Goal: Task Accomplishment & Management: Complete application form

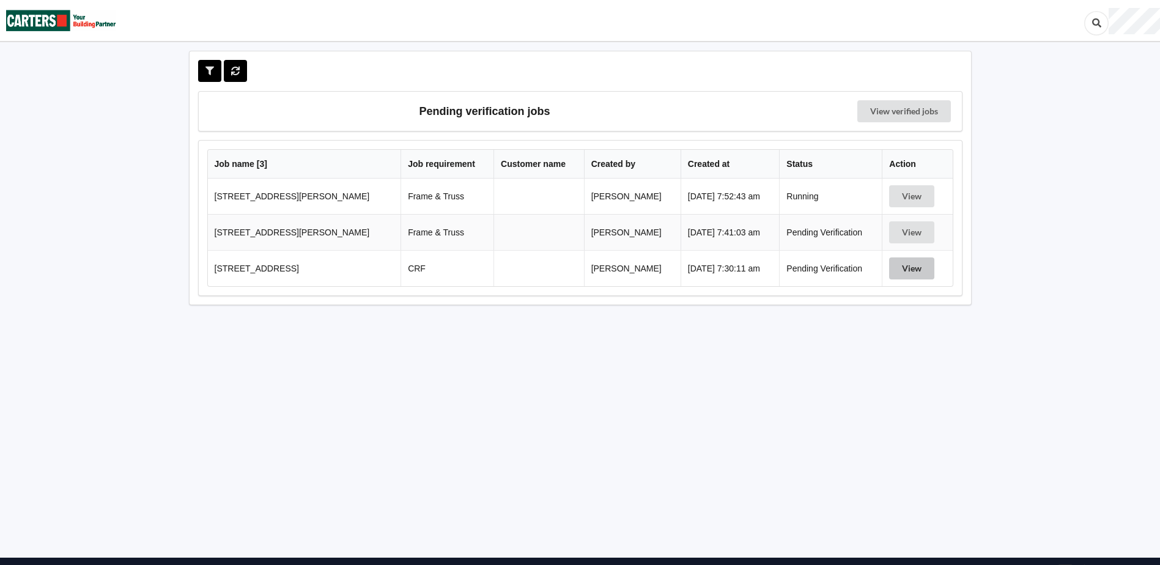
click at [917, 264] on button "View" at bounding box center [911, 268] width 45 height 22
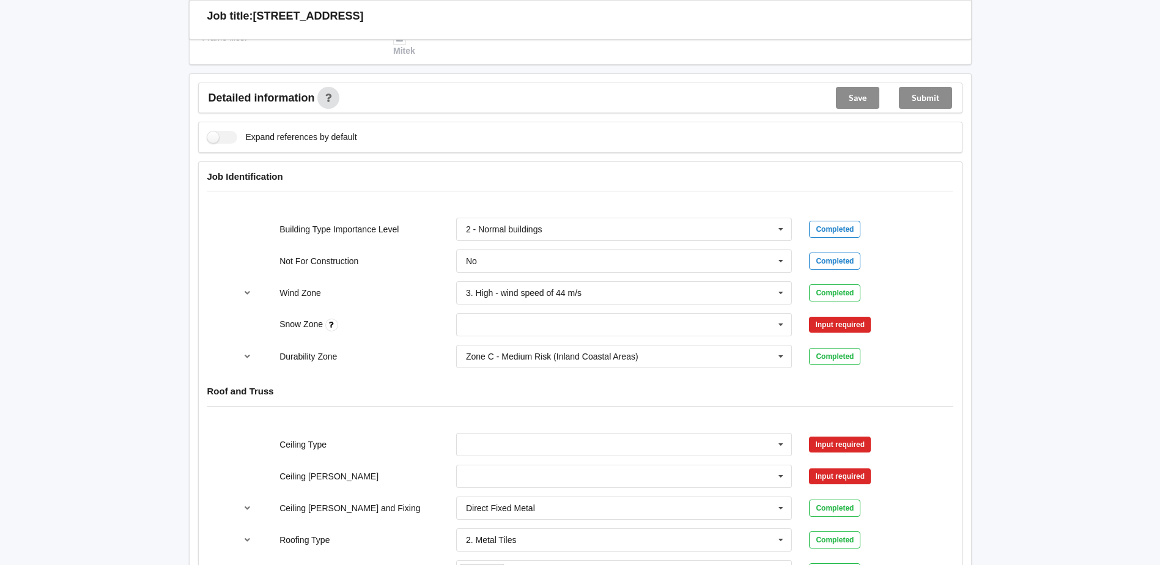
scroll to position [428, 0]
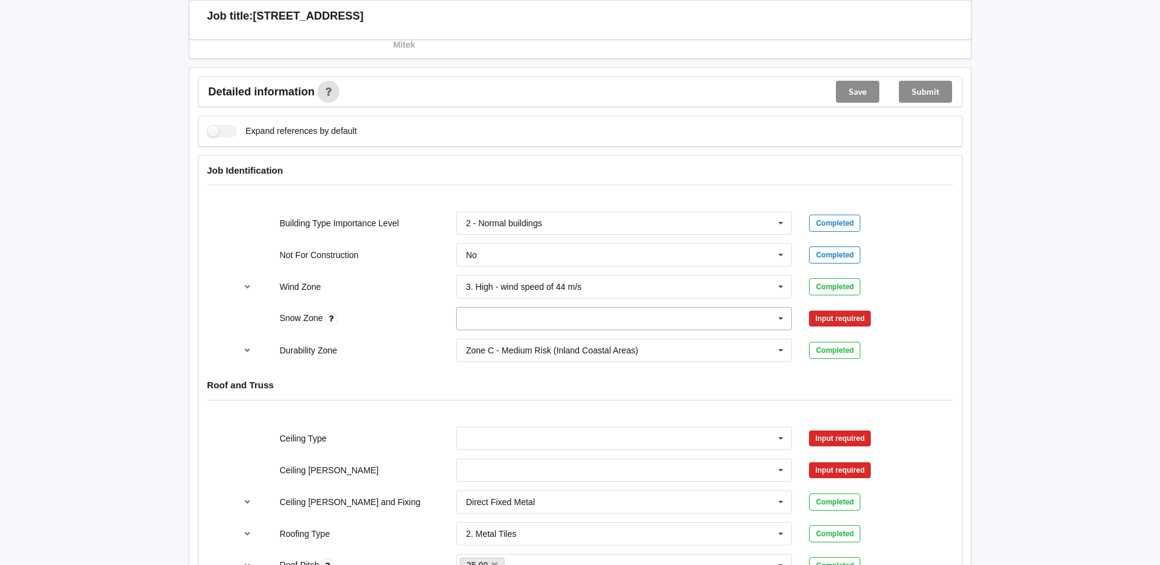
click at [773, 321] on icon at bounding box center [781, 319] width 18 height 23
click at [522, 345] on div "N0" at bounding box center [624, 341] width 335 height 23
click at [877, 317] on button "Confirm input" at bounding box center [845, 319] width 73 height 20
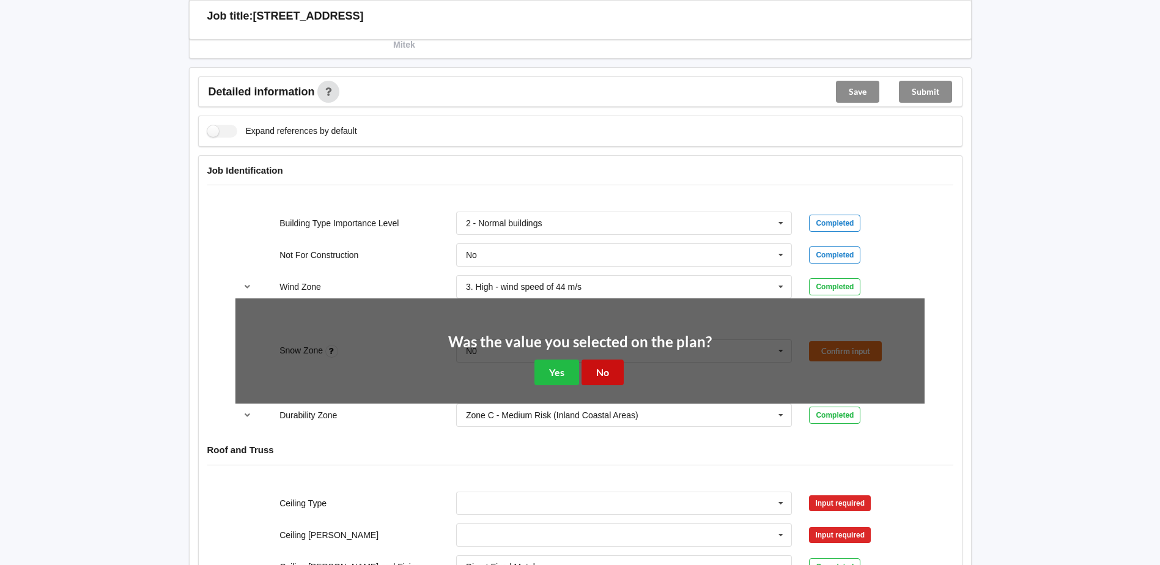
click at [616, 370] on button "No" at bounding box center [602, 371] width 42 height 25
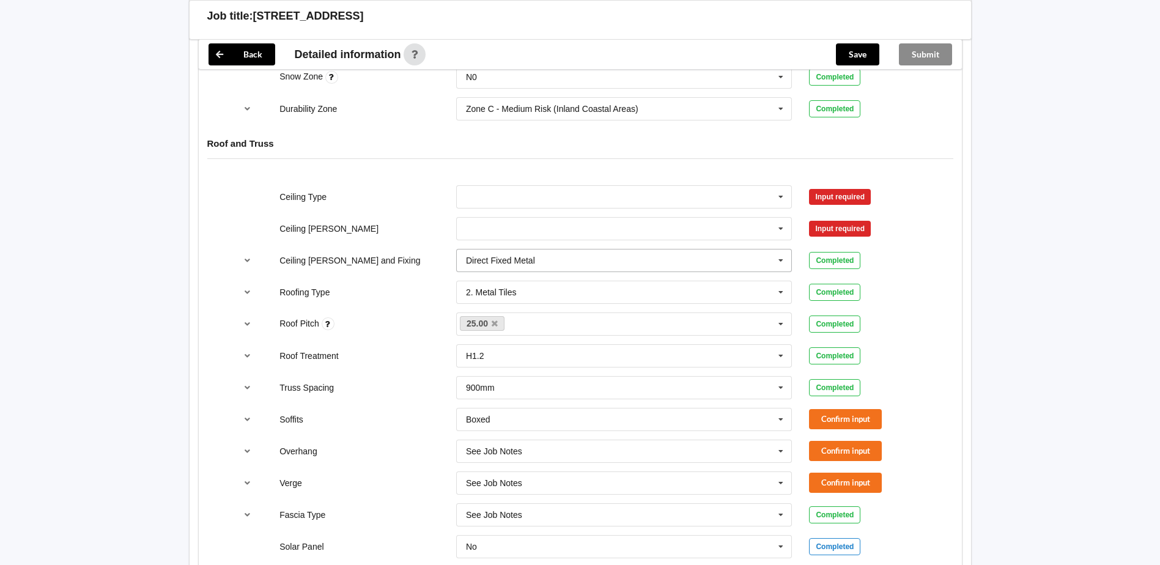
scroll to position [673, 0]
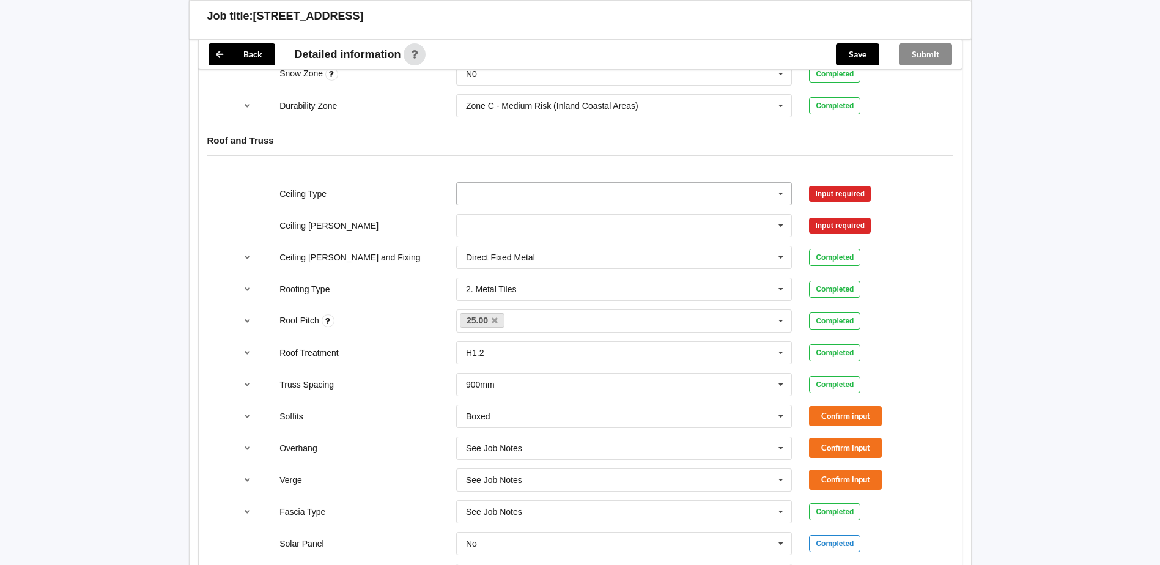
click at [780, 192] on icon at bounding box center [781, 194] width 18 height 23
click at [509, 278] on div "13mm Gib" at bounding box center [624, 284] width 335 height 23
click at [780, 228] on icon at bounding box center [781, 226] width 18 height 23
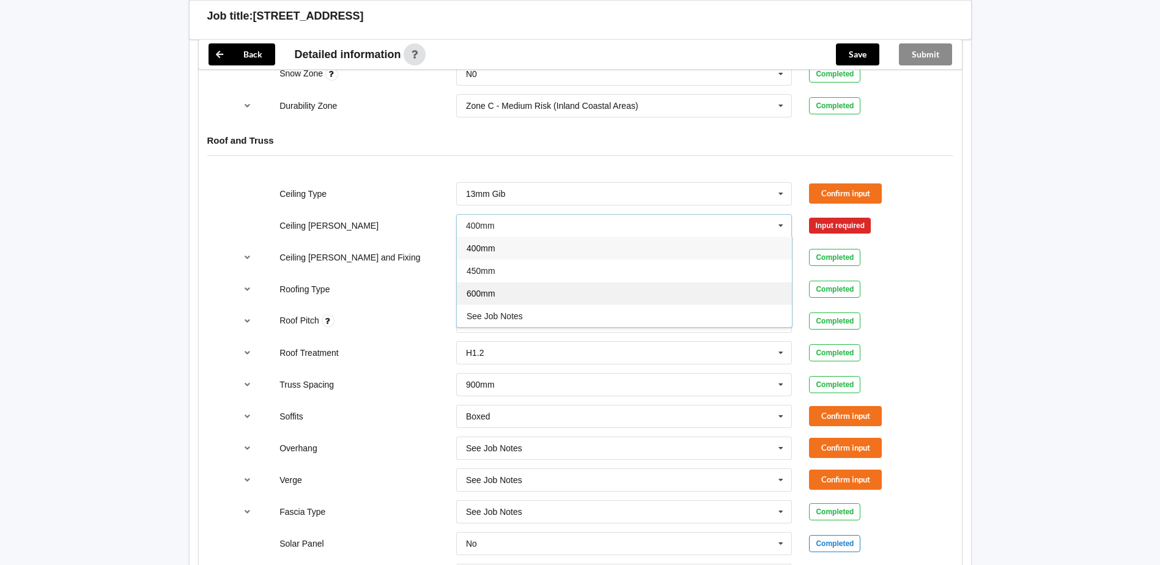
click at [506, 295] on div "600mm" at bounding box center [624, 293] width 335 height 23
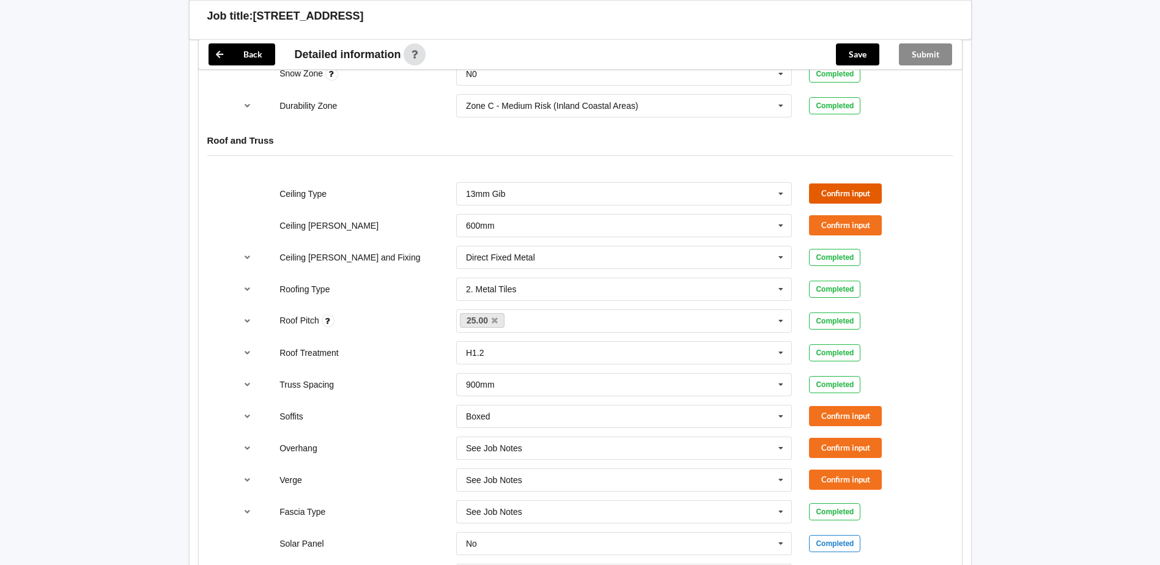
click at [864, 195] on button "Confirm input" at bounding box center [845, 193] width 73 height 20
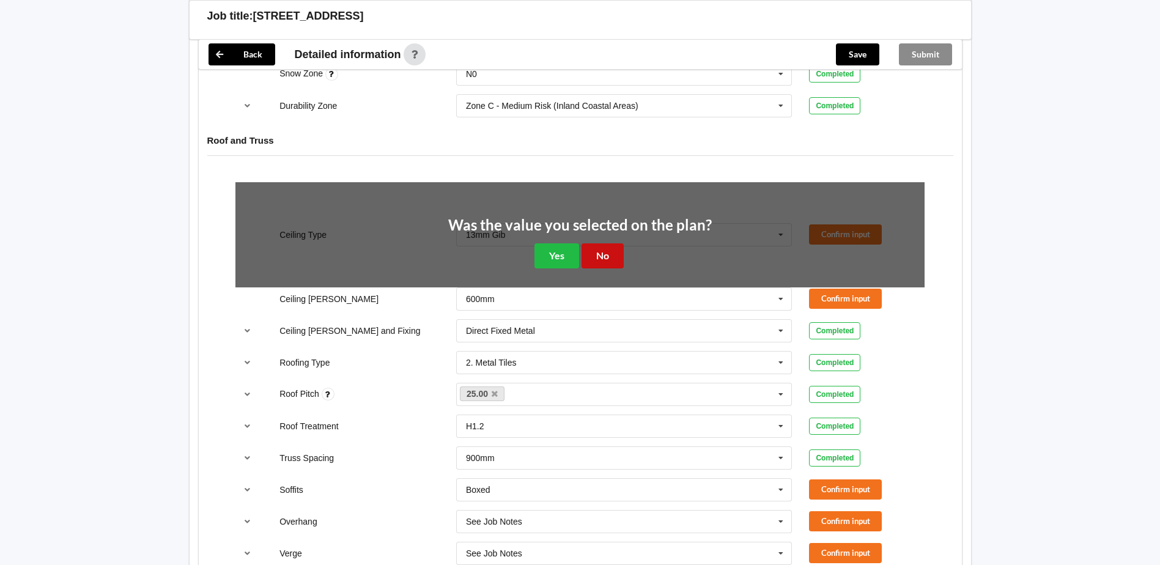
click at [616, 253] on button "No" at bounding box center [602, 255] width 42 height 25
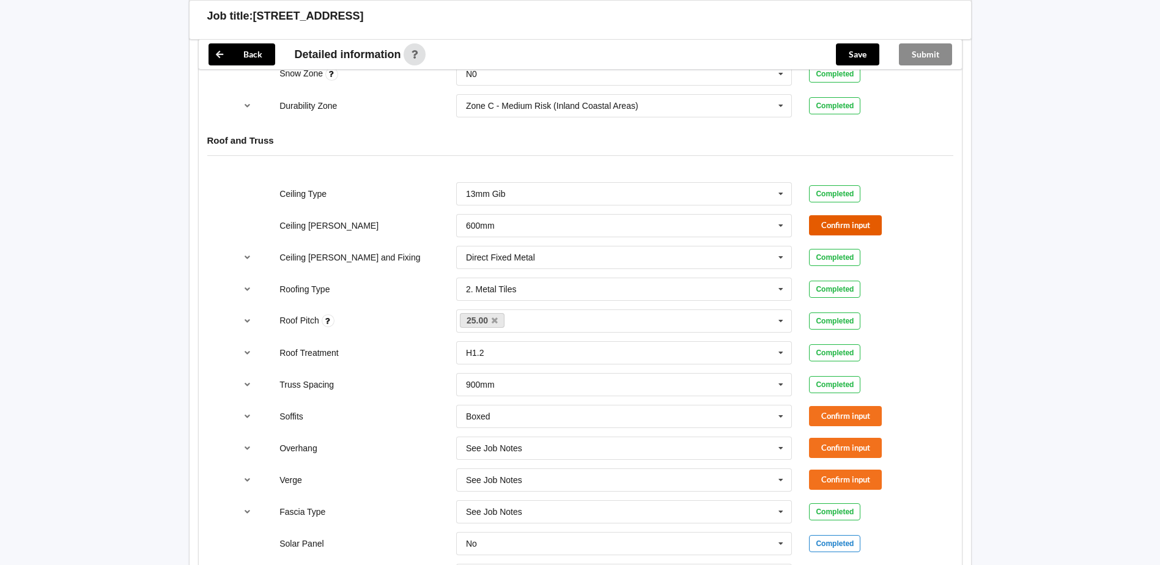
click at [820, 223] on button "Confirm input" at bounding box center [845, 225] width 73 height 20
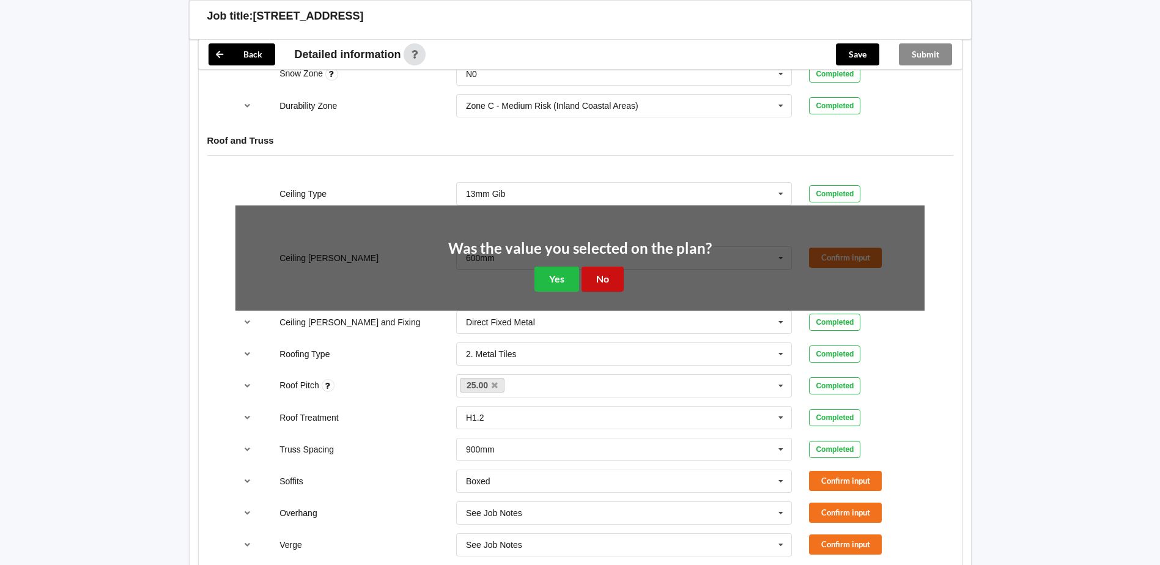
click at [611, 282] on button "No" at bounding box center [602, 279] width 42 height 25
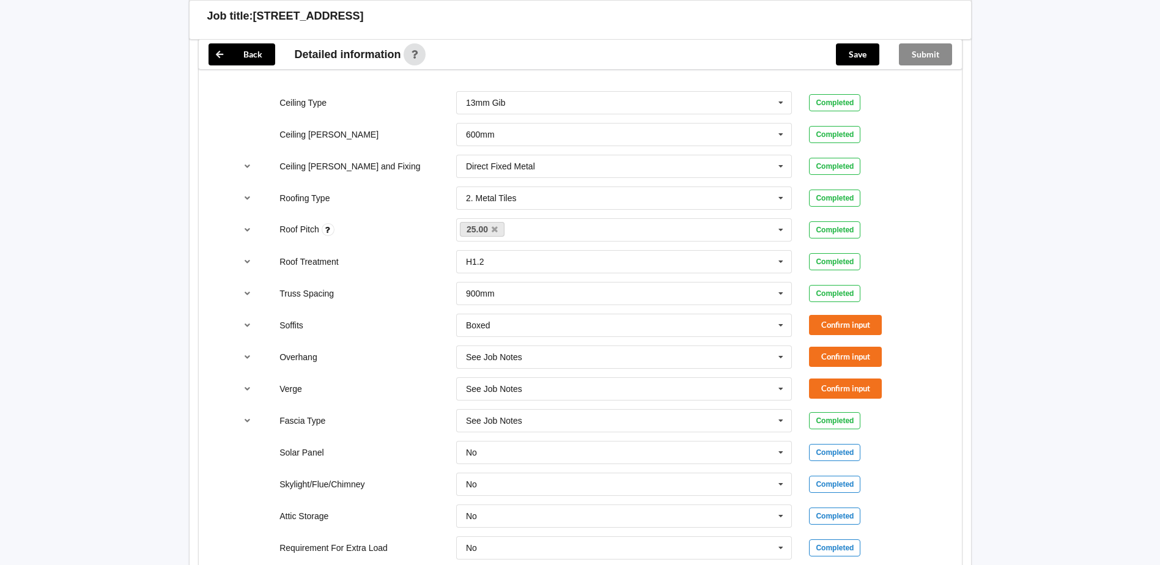
scroll to position [856, 0]
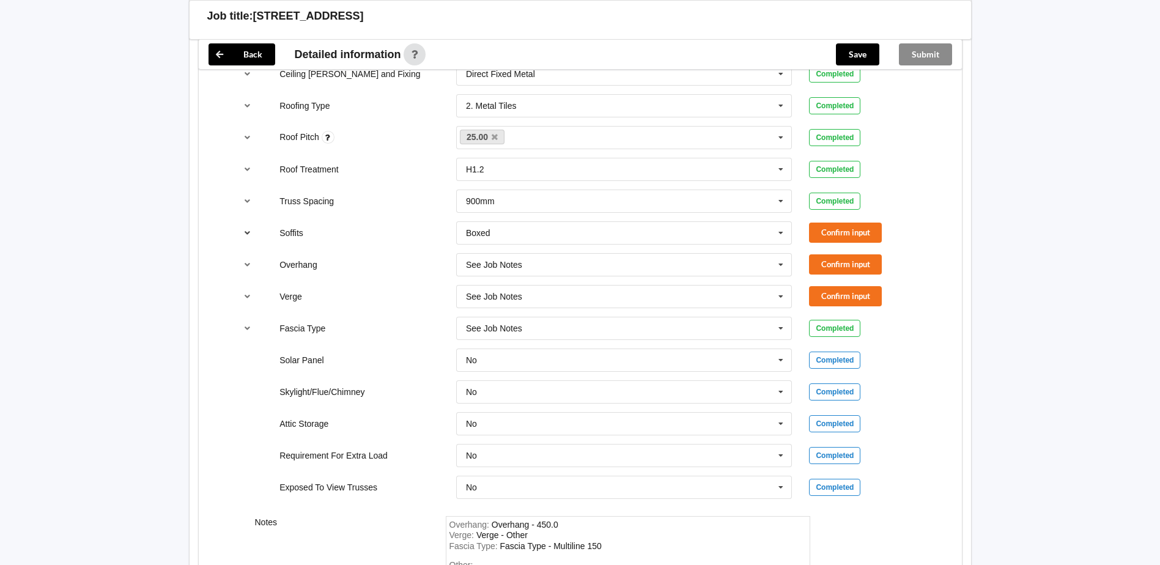
click at [246, 231] on icon "reference-toggle" at bounding box center [247, 232] width 10 height 7
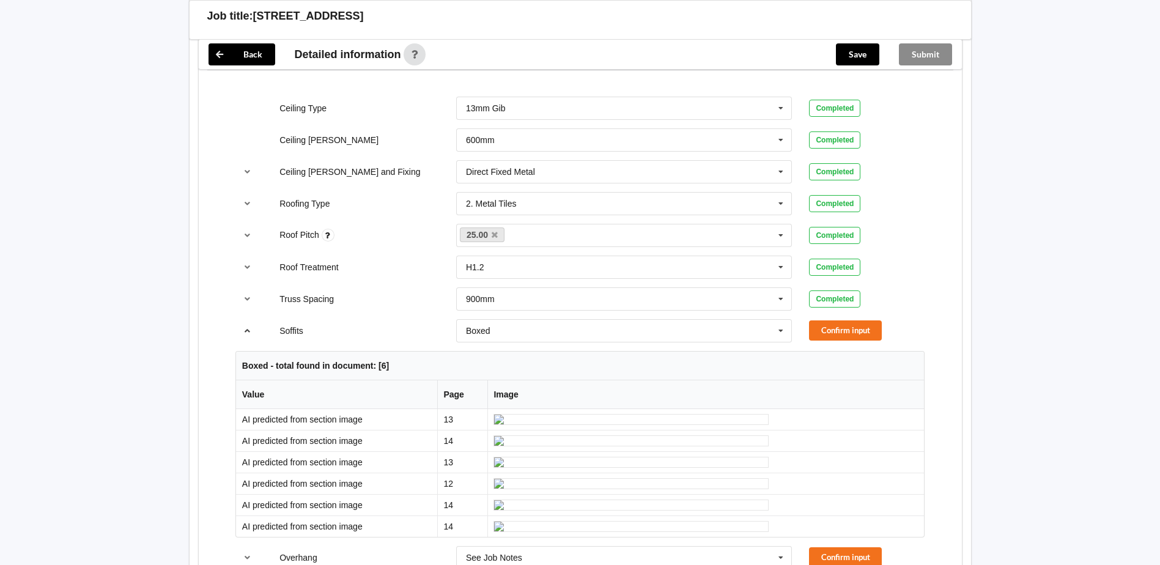
scroll to position [917, 0]
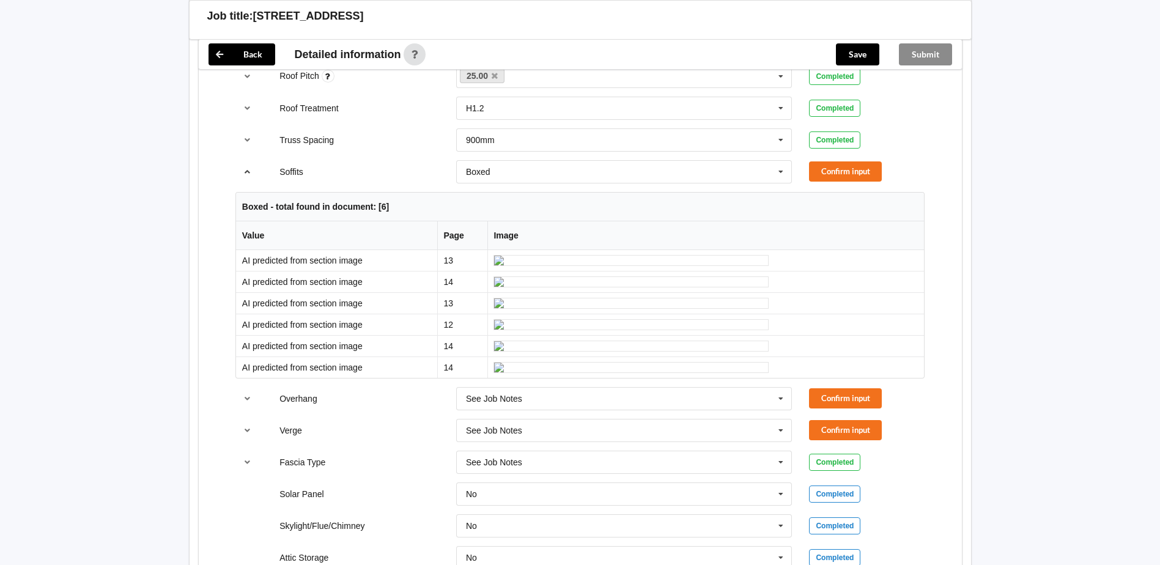
click at [248, 171] on icon "reference-toggle" at bounding box center [247, 171] width 10 height 7
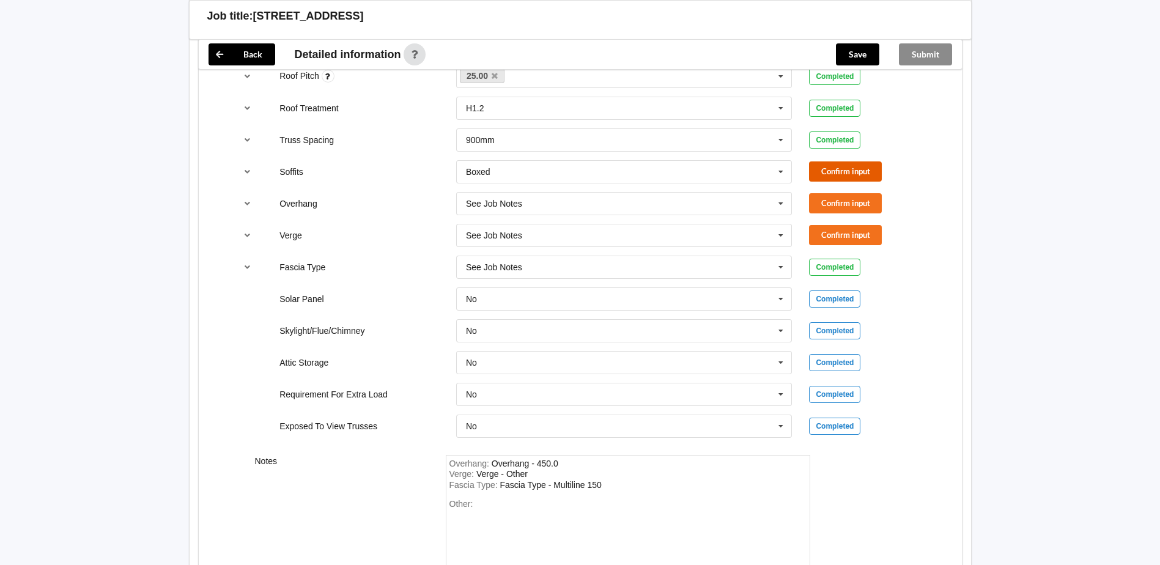
click at [874, 171] on button "Confirm input" at bounding box center [845, 171] width 73 height 20
click at [852, 202] on button "Confirm input" at bounding box center [845, 203] width 73 height 20
click at [859, 232] on button "Confirm input" at bounding box center [845, 235] width 73 height 20
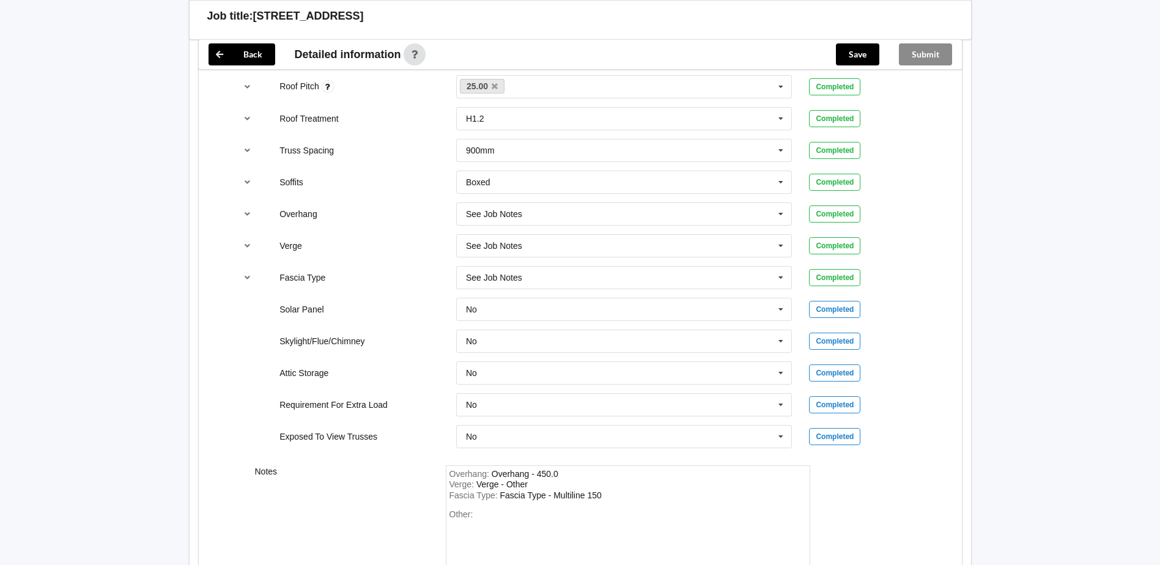
scroll to position [906, 0]
click at [248, 279] on icon "reference-toggle" at bounding box center [247, 277] width 10 height 7
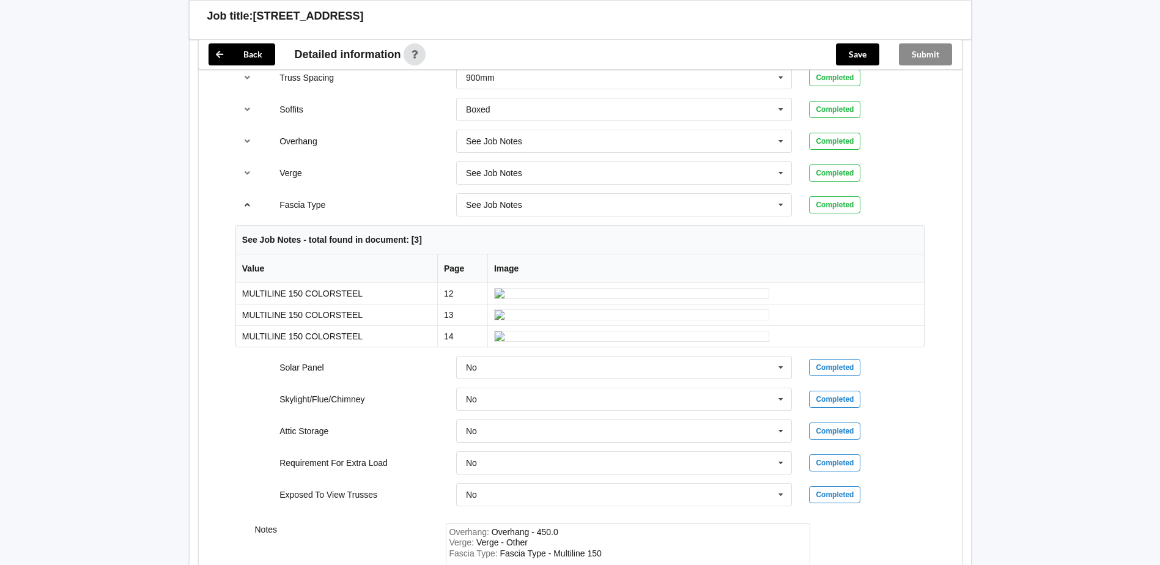
scroll to position [960, 0]
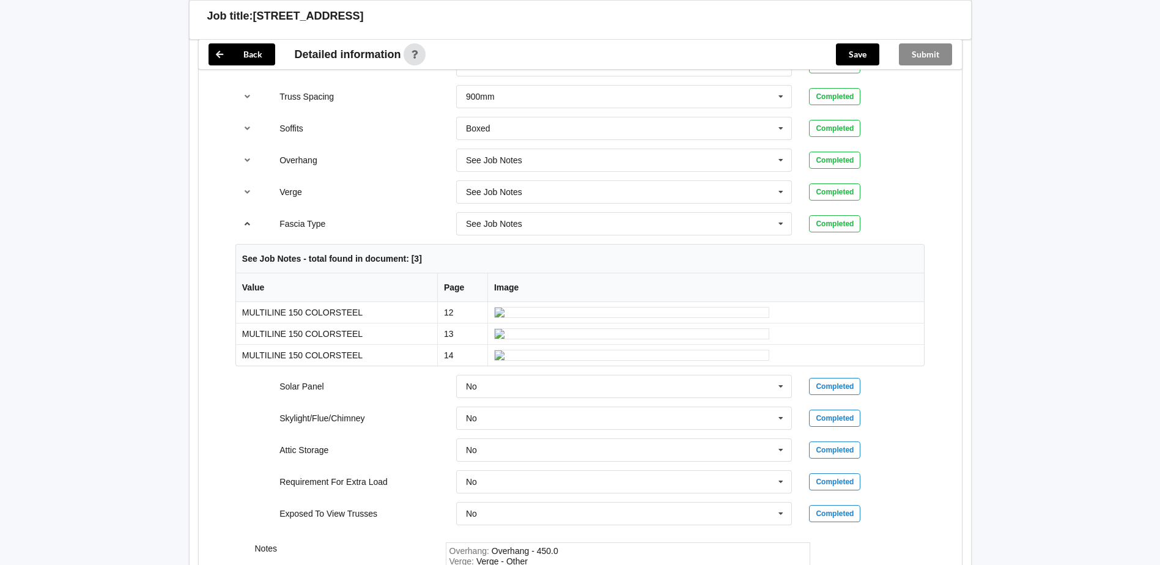
click at [248, 224] on icon "reference-toggle" at bounding box center [247, 222] width 10 height 7
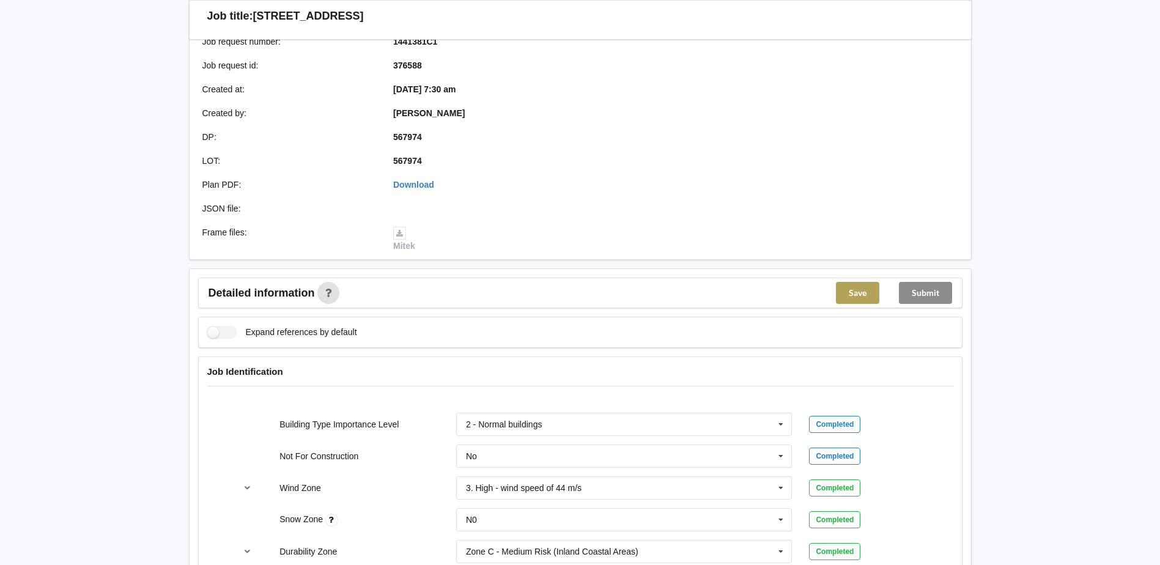
click at [858, 297] on button "Save" at bounding box center [857, 293] width 43 height 22
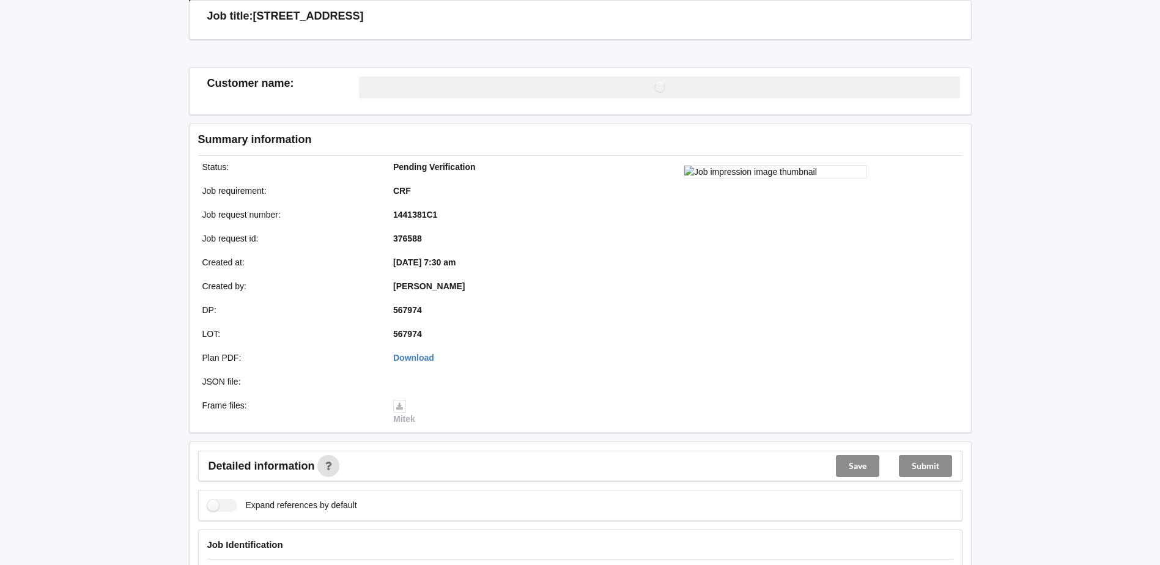
scroll to position [227, 0]
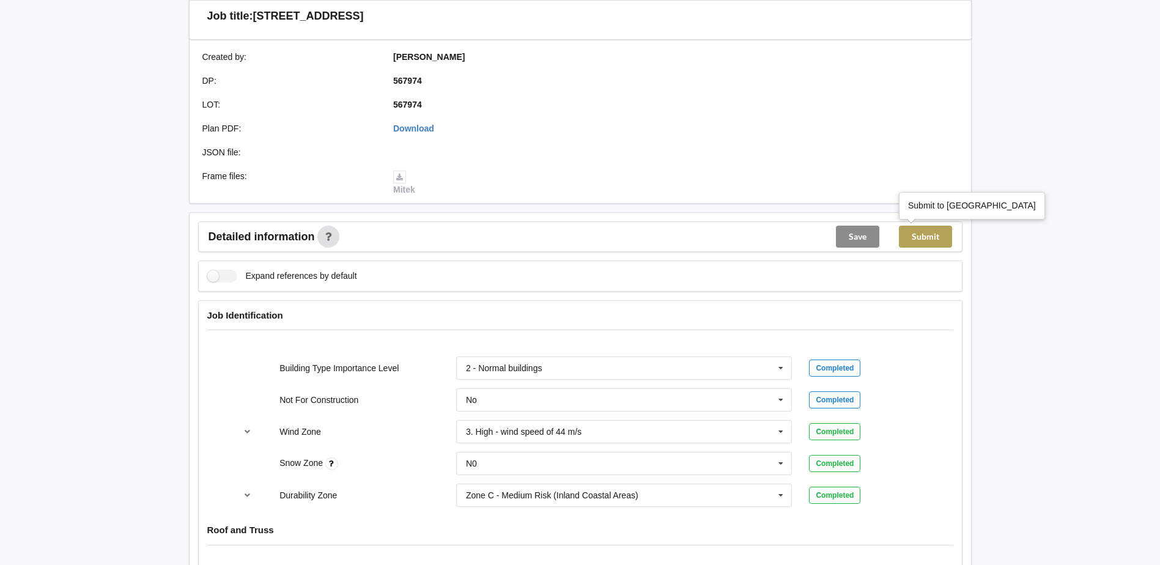
click at [930, 240] on button "Submit" at bounding box center [925, 237] width 53 height 22
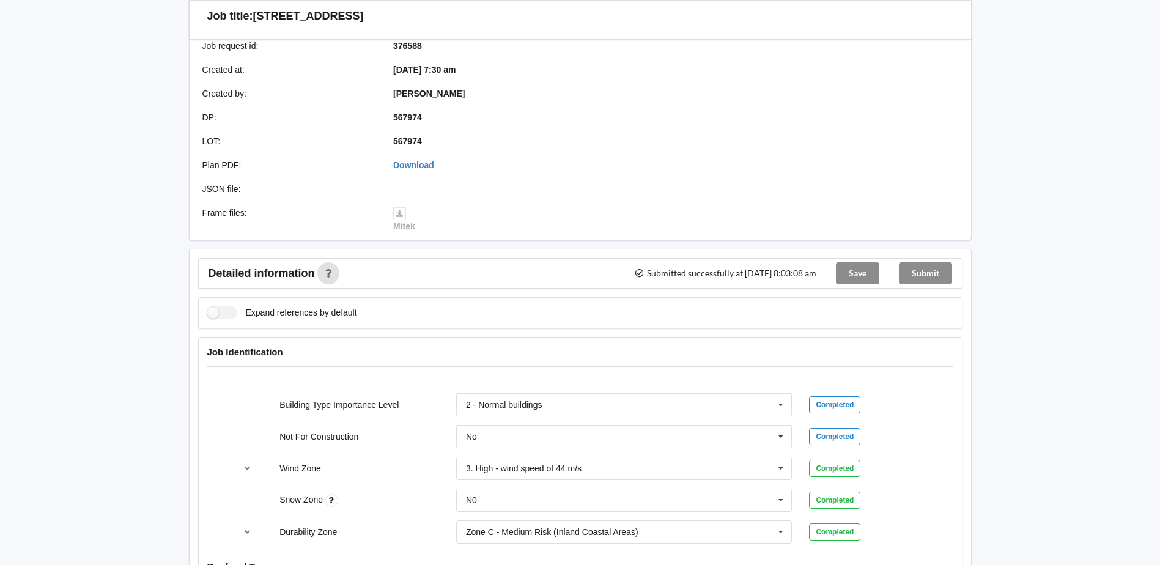
scroll to position [0, 0]
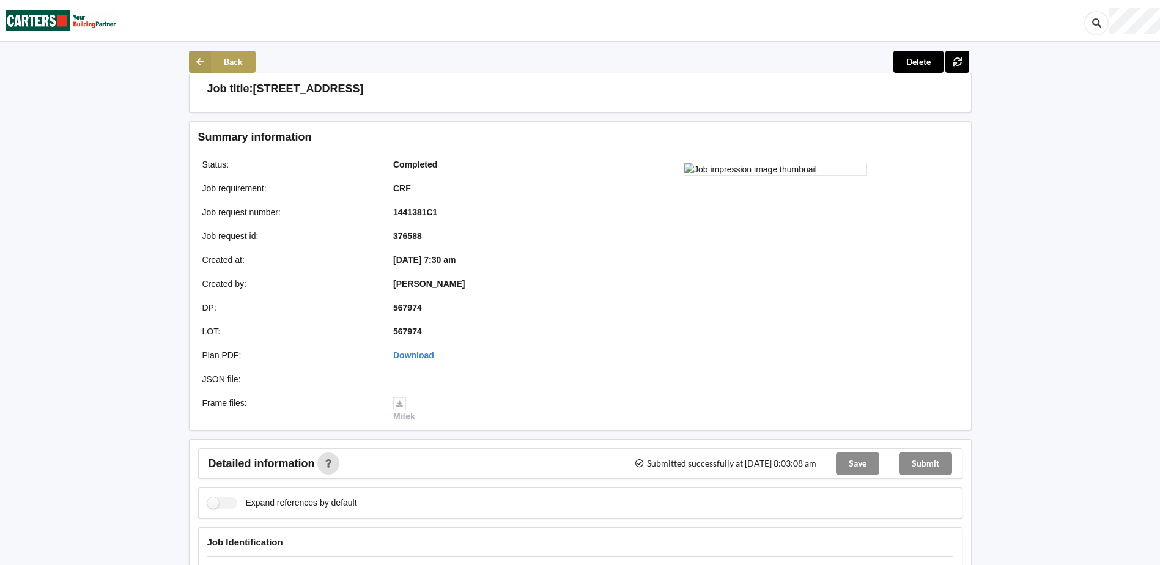
click at [200, 64] on icon at bounding box center [200, 62] width 22 height 22
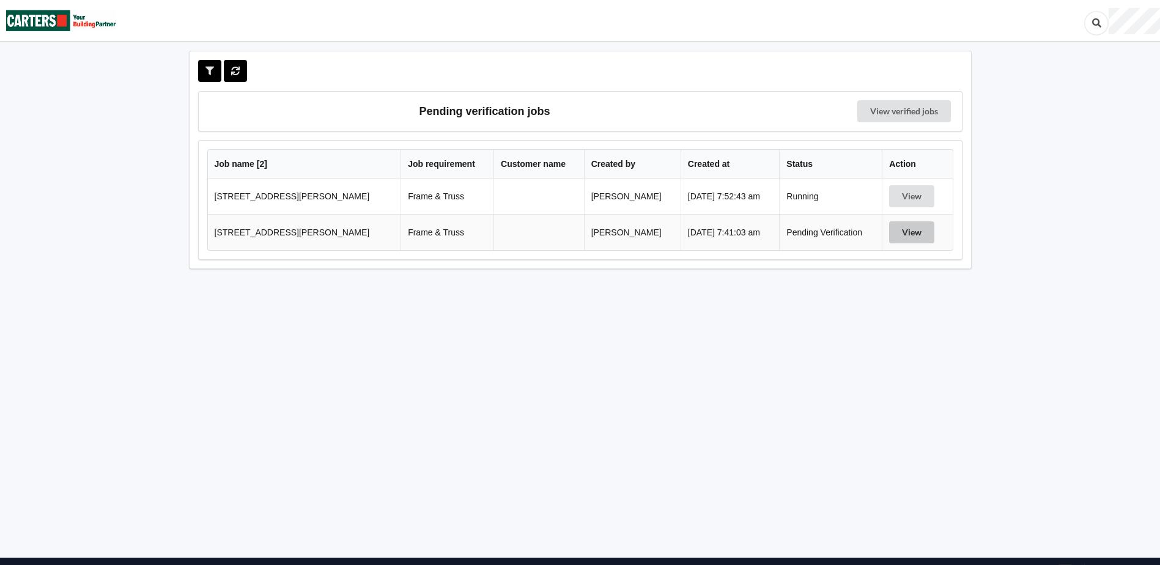
click at [912, 232] on button "View" at bounding box center [911, 232] width 45 height 22
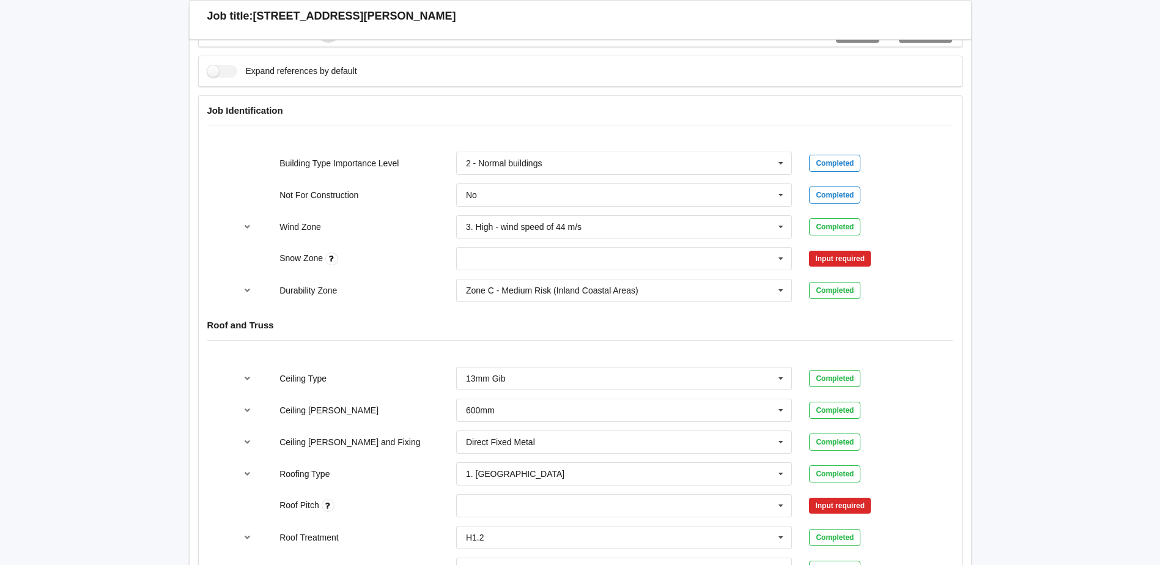
scroll to position [489, 0]
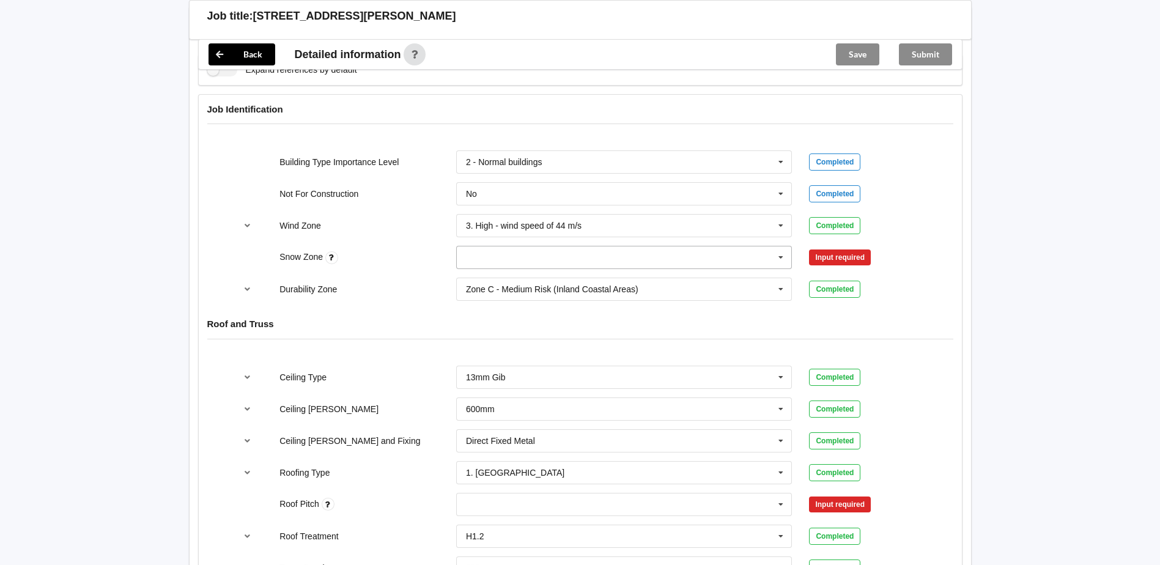
click at [787, 259] on icon at bounding box center [781, 257] width 18 height 23
click at [534, 278] on div "N0" at bounding box center [624, 279] width 335 height 23
click at [852, 260] on button "Confirm input" at bounding box center [845, 258] width 73 height 20
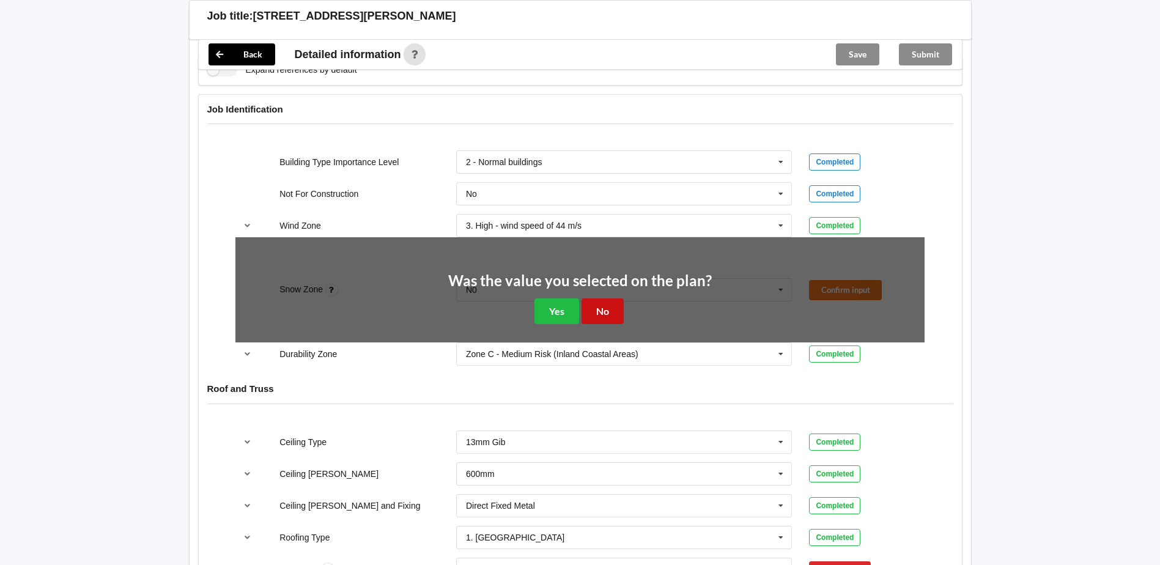
click at [607, 308] on button "No" at bounding box center [602, 310] width 42 height 25
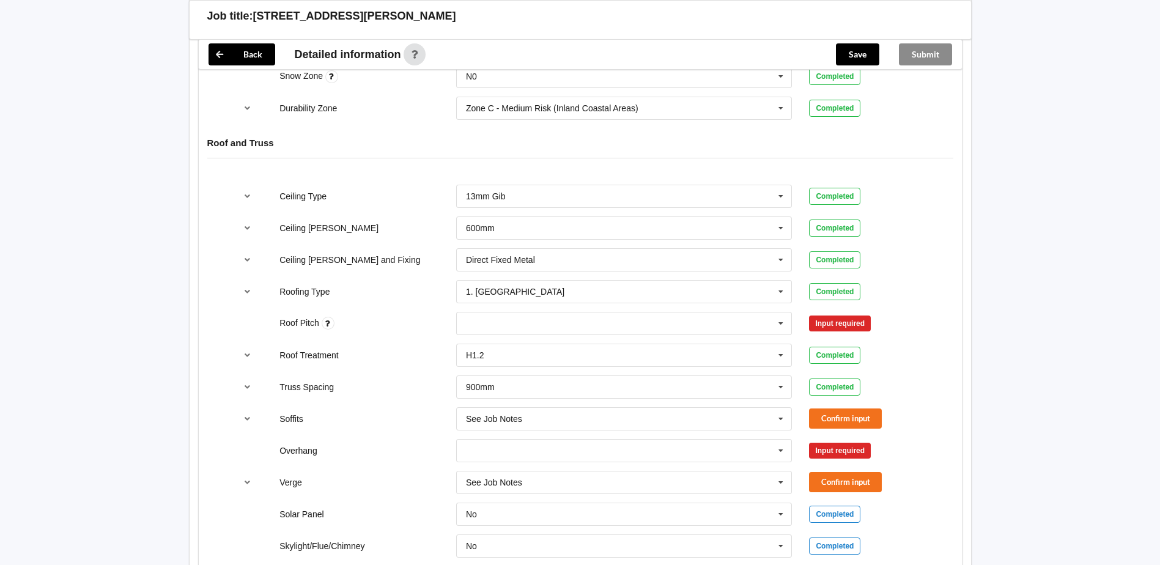
scroll to position [673, 0]
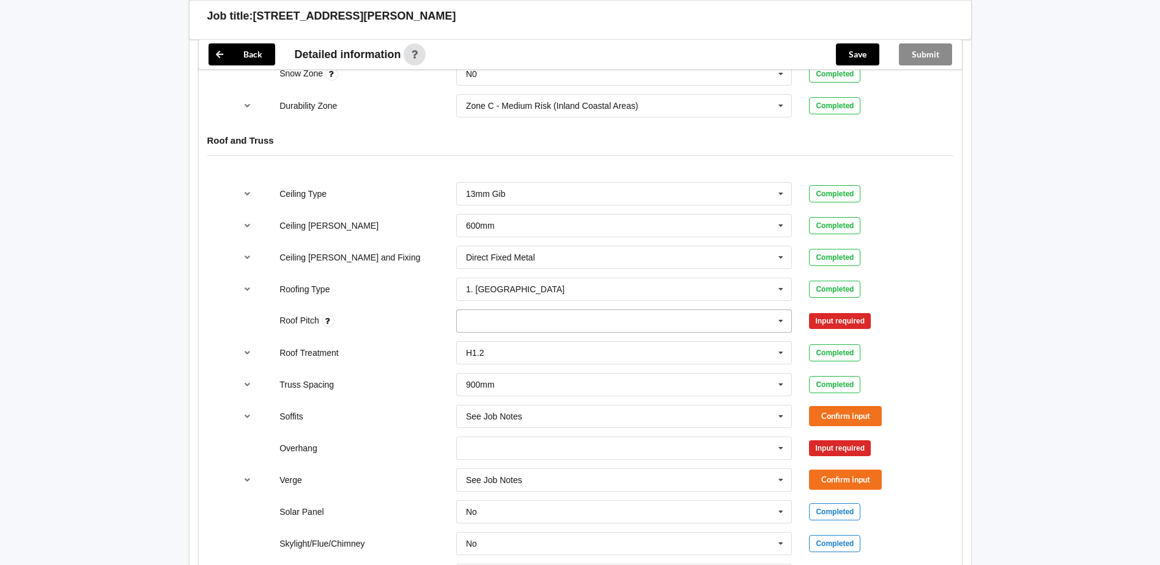
click at [783, 323] on icon at bounding box center [781, 321] width 18 height 23
type input "30"
click at [465, 341] on div "Add 30" at bounding box center [624, 343] width 335 height 23
click at [843, 314] on button "Confirm input" at bounding box center [845, 321] width 73 height 20
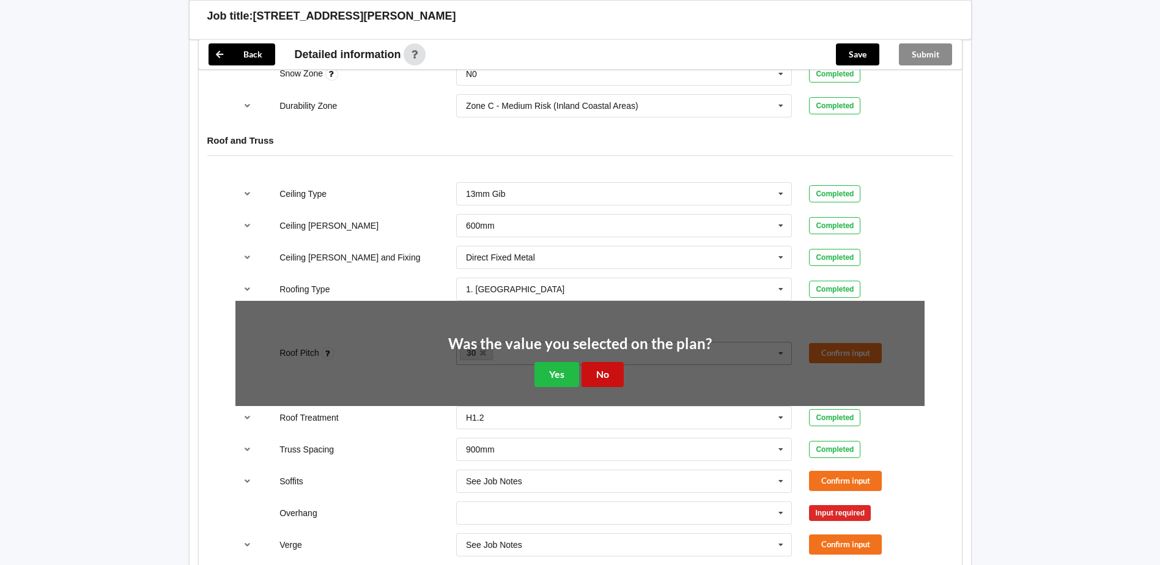
click at [600, 377] on button "No" at bounding box center [602, 374] width 42 height 25
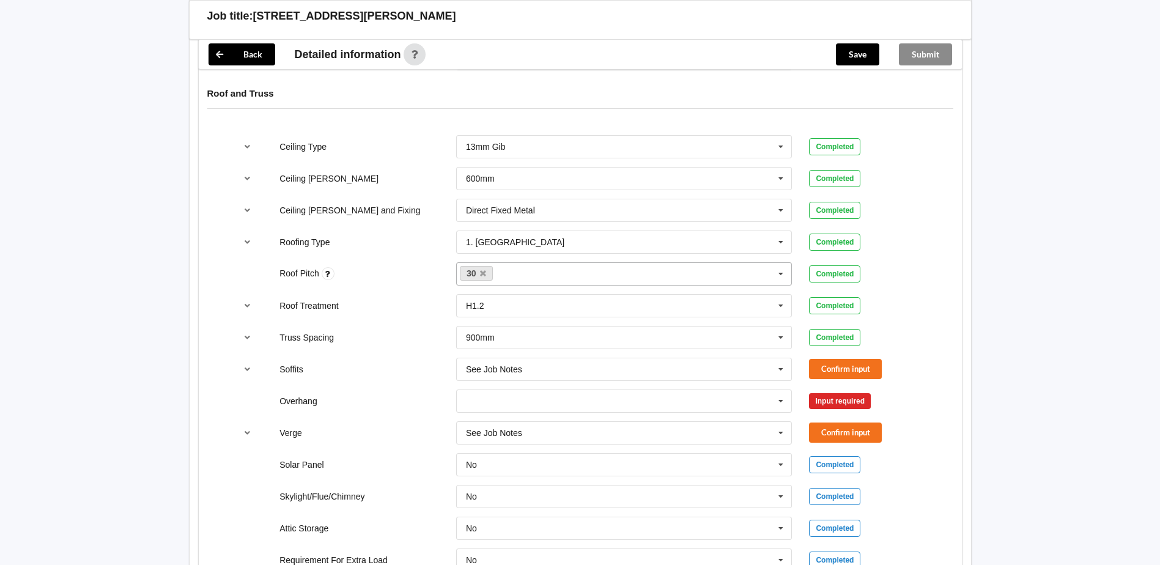
scroll to position [917, 0]
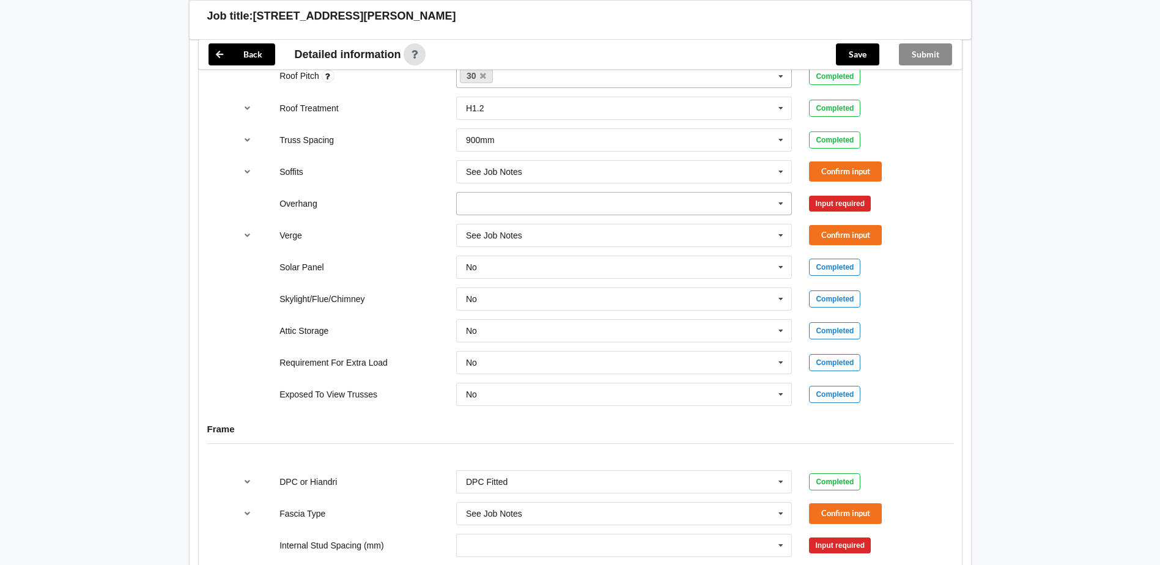
click at [779, 208] on icon at bounding box center [781, 204] width 18 height 23
click at [522, 316] on span "Multiple Values – See As Per Plan" at bounding box center [530, 317] width 129 height 10
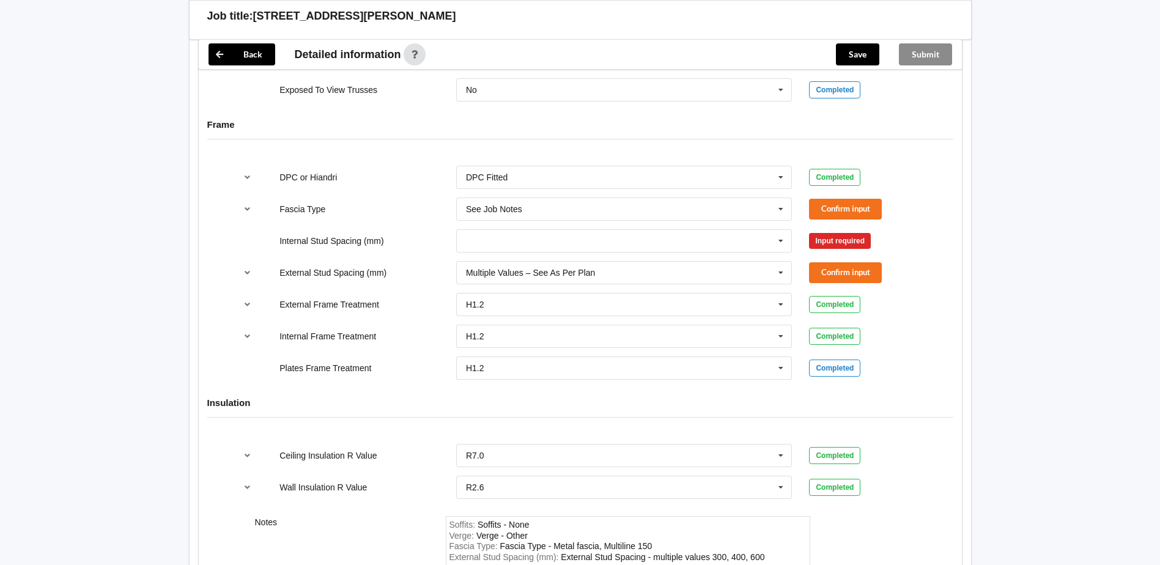
scroll to position [1405, 0]
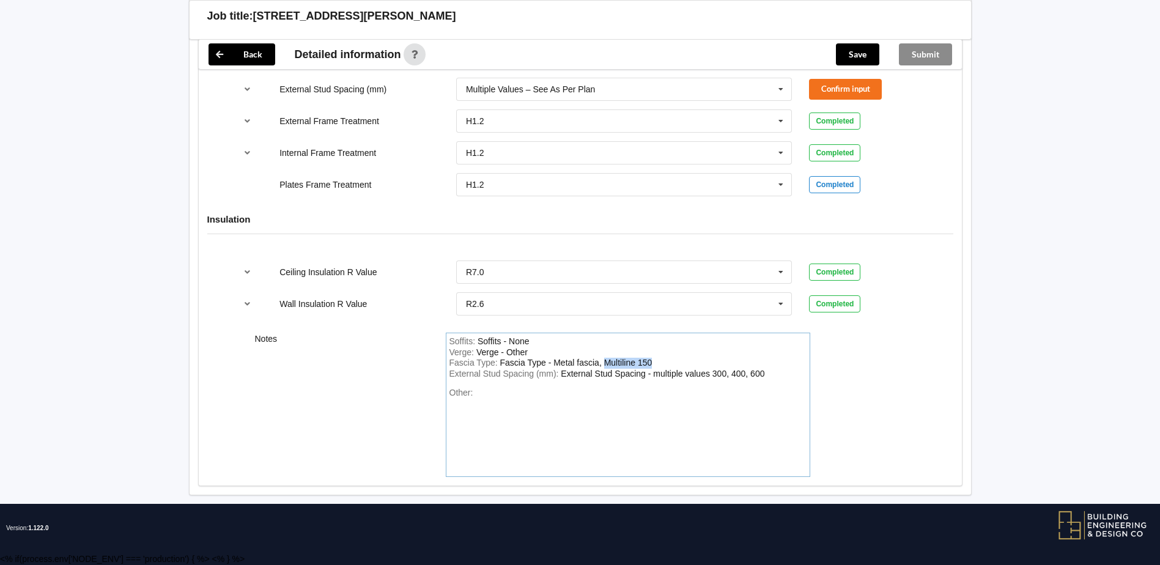
drag, startPoint x: 651, startPoint y: 360, endPoint x: 605, endPoint y: 362, distance: 46.5
click at [605, 362] on div "Fascia Type - Metal fascia, Multiline 150" at bounding box center [576, 363] width 152 height 10
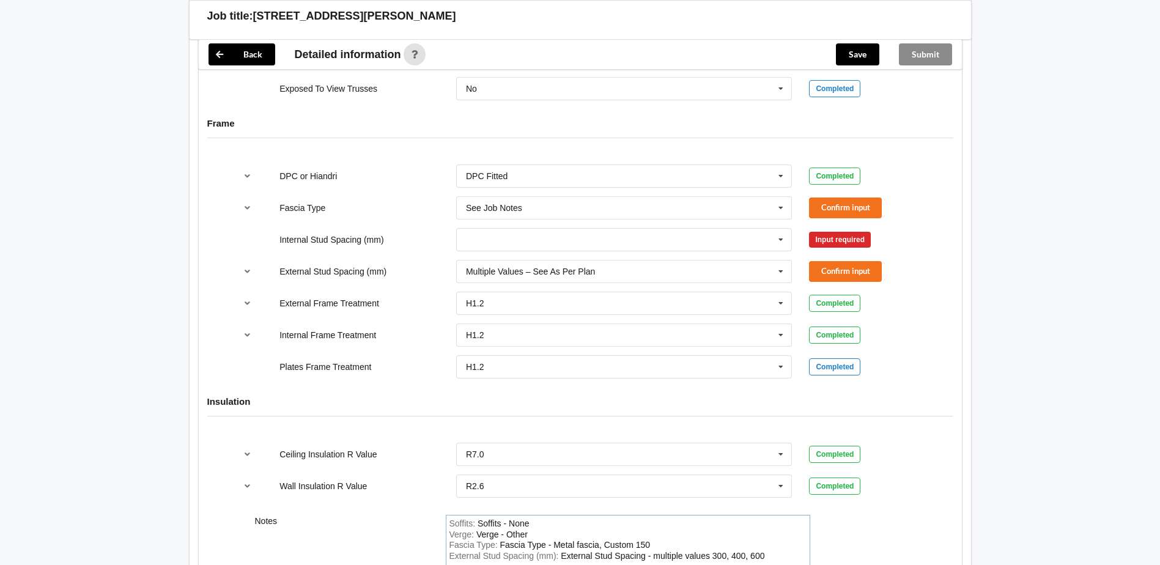
scroll to position [1222, 0]
click at [784, 238] on icon at bounding box center [781, 241] width 18 height 23
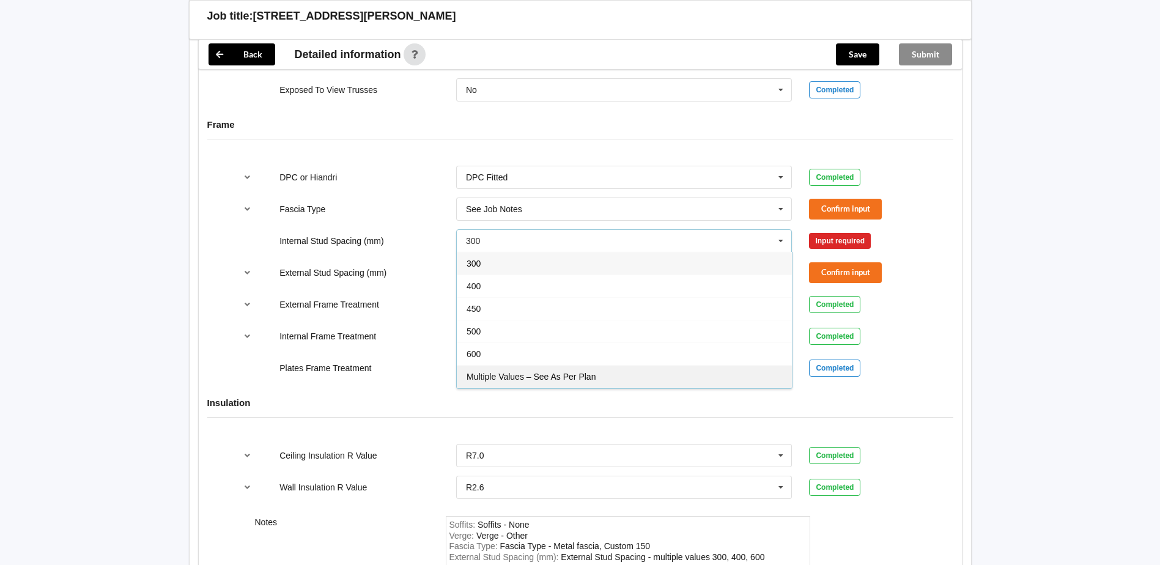
click at [608, 372] on div "Multiple Values – See As Per Plan" at bounding box center [624, 376] width 335 height 23
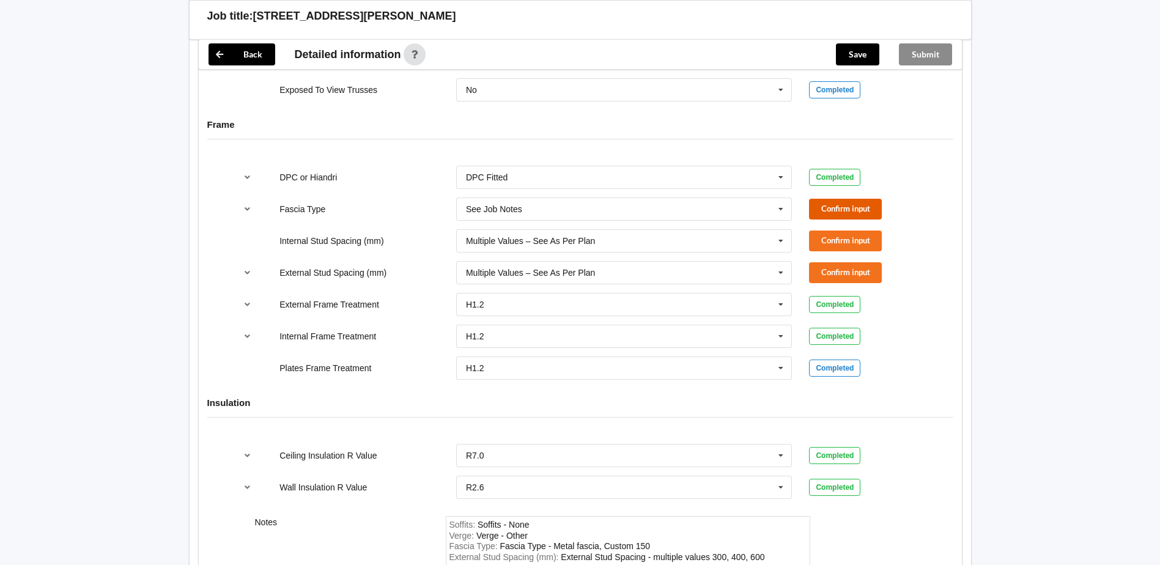
click at [855, 211] on button "Confirm input" at bounding box center [845, 209] width 73 height 20
click at [862, 242] on button "Confirm input" at bounding box center [845, 240] width 73 height 20
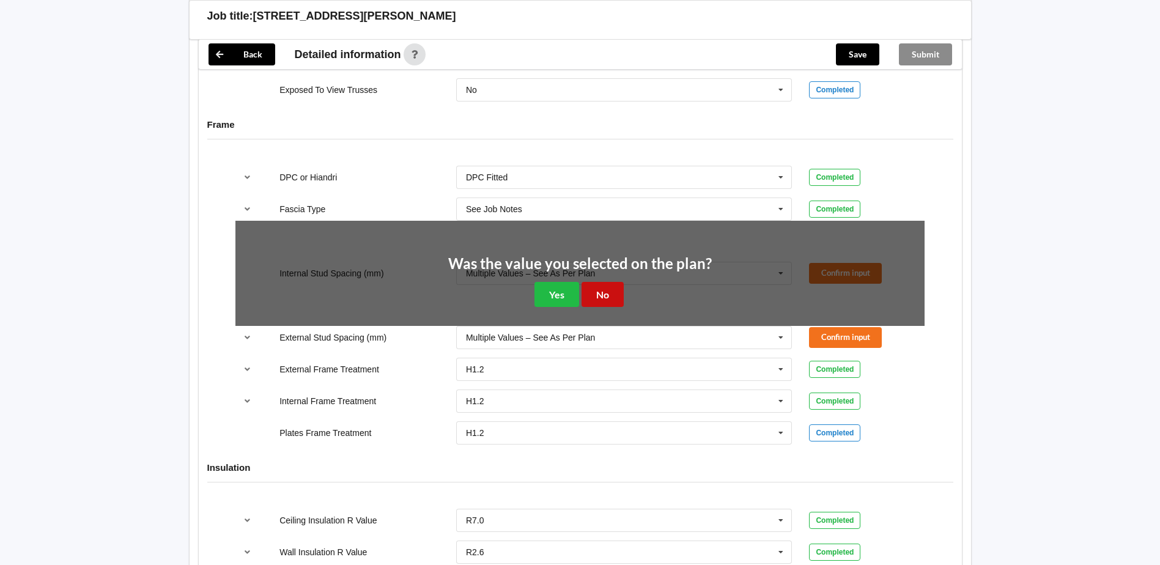
click at [619, 290] on button "No" at bounding box center [602, 294] width 42 height 25
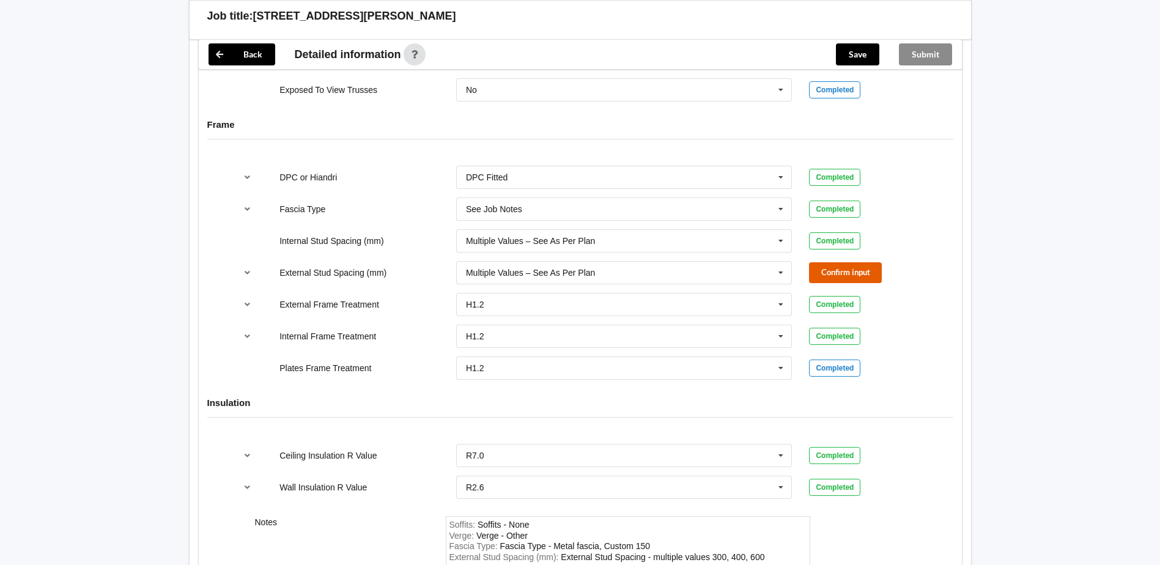
click at [855, 275] on button "Confirm input" at bounding box center [845, 272] width 73 height 20
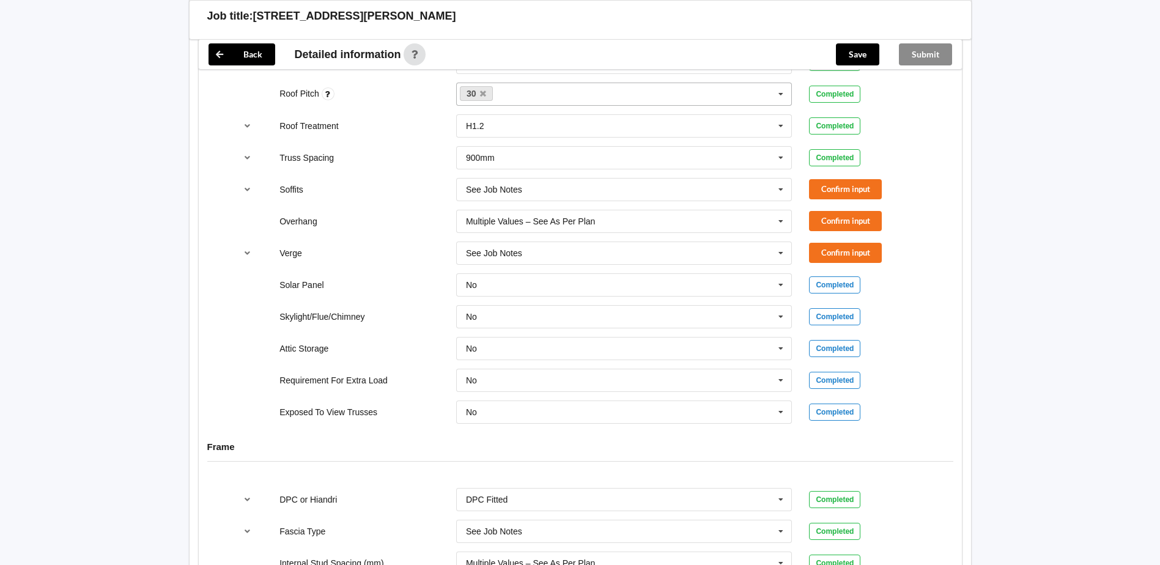
scroll to position [855, 0]
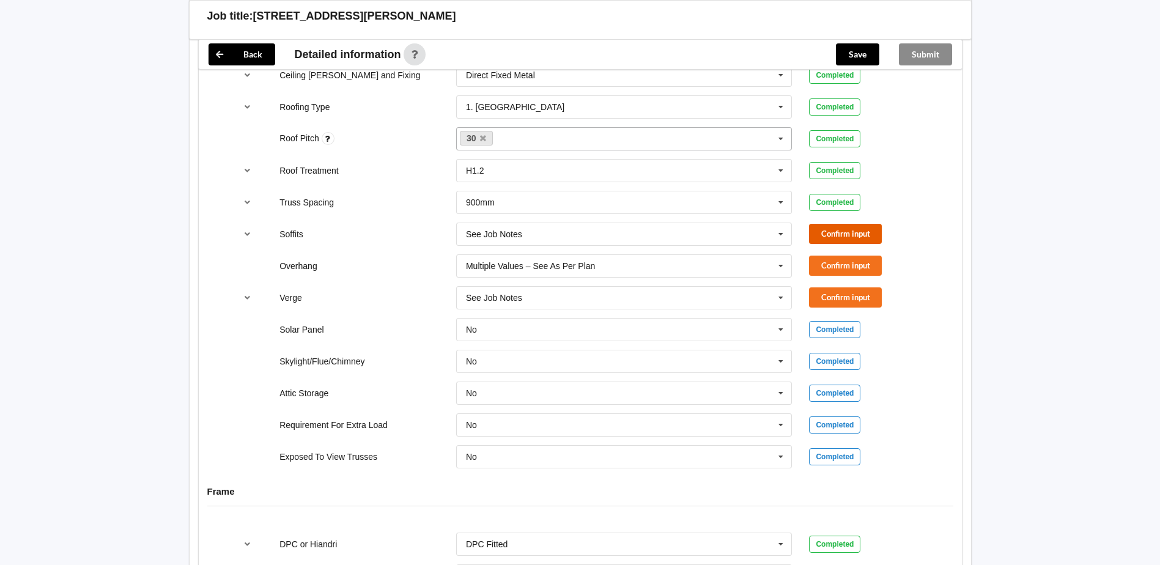
click at [868, 230] on button "Confirm input" at bounding box center [845, 234] width 73 height 20
click at [869, 267] on button "Confirm input" at bounding box center [845, 266] width 73 height 20
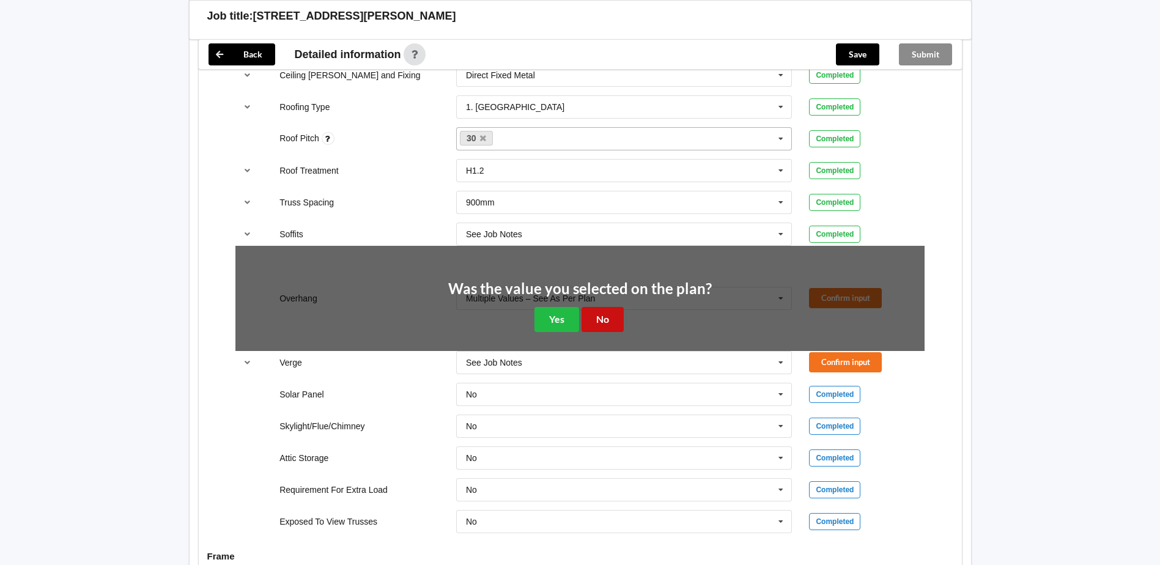
click at [600, 314] on button "No" at bounding box center [602, 319] width 42 height 25
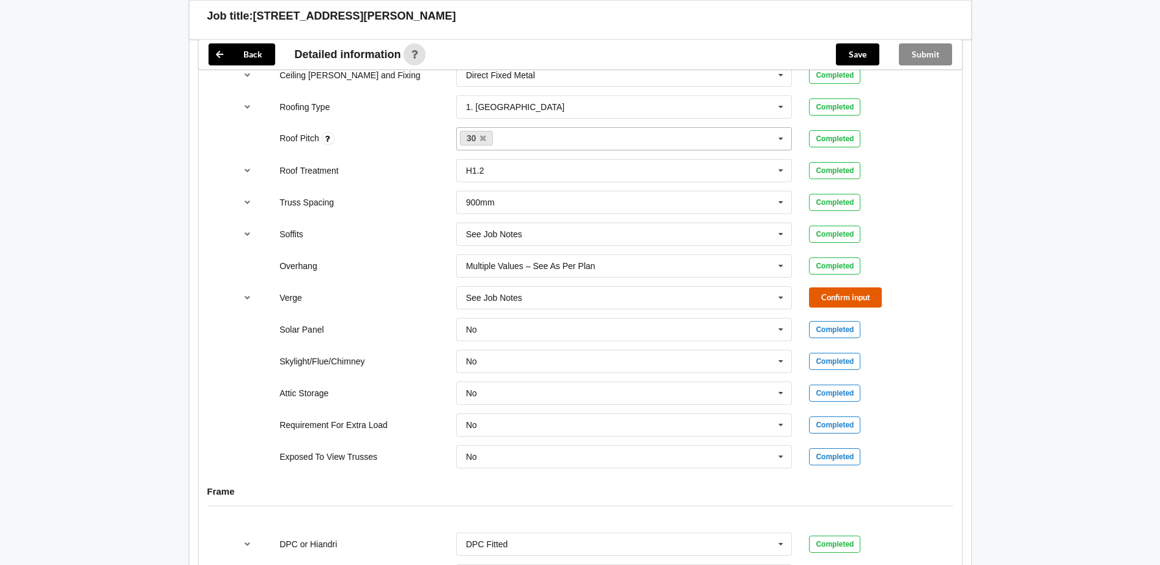
click at [869, 296] on button "Confirm input" at bounding box center [845, 297] width 73 height 20
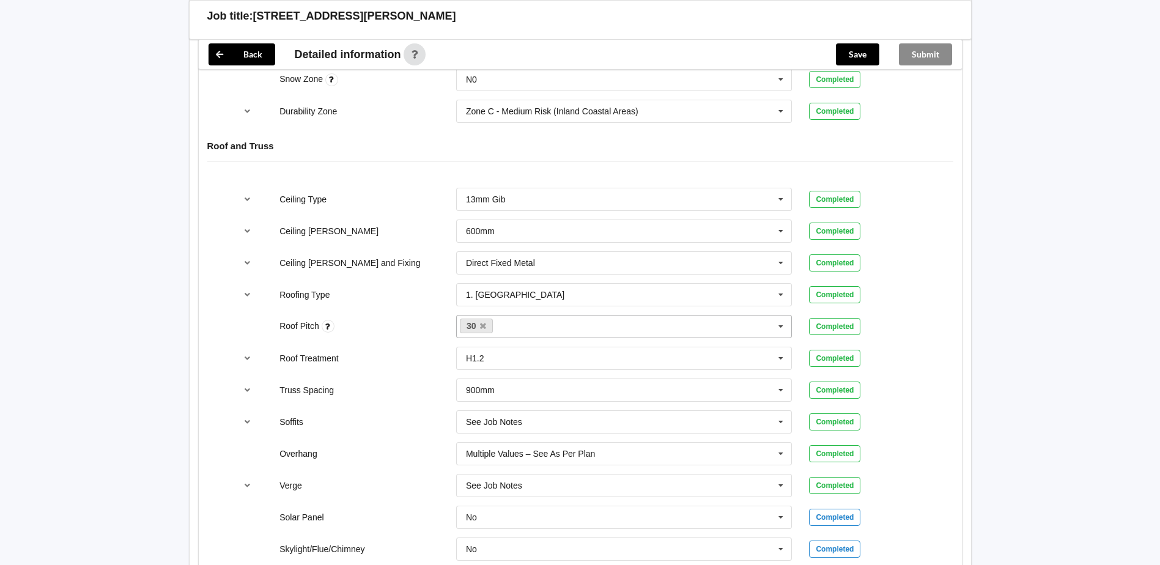
scroll to position [673, 0]
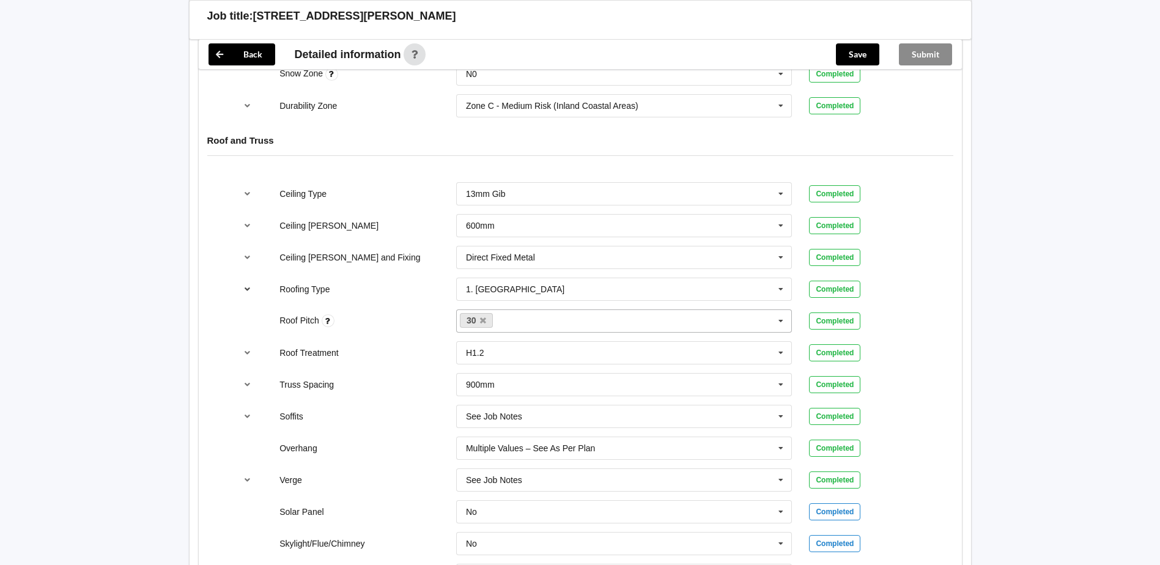
click at [248, 290] on icon "reference-toggle" at bounding box center [247, 288] width 10 height 7
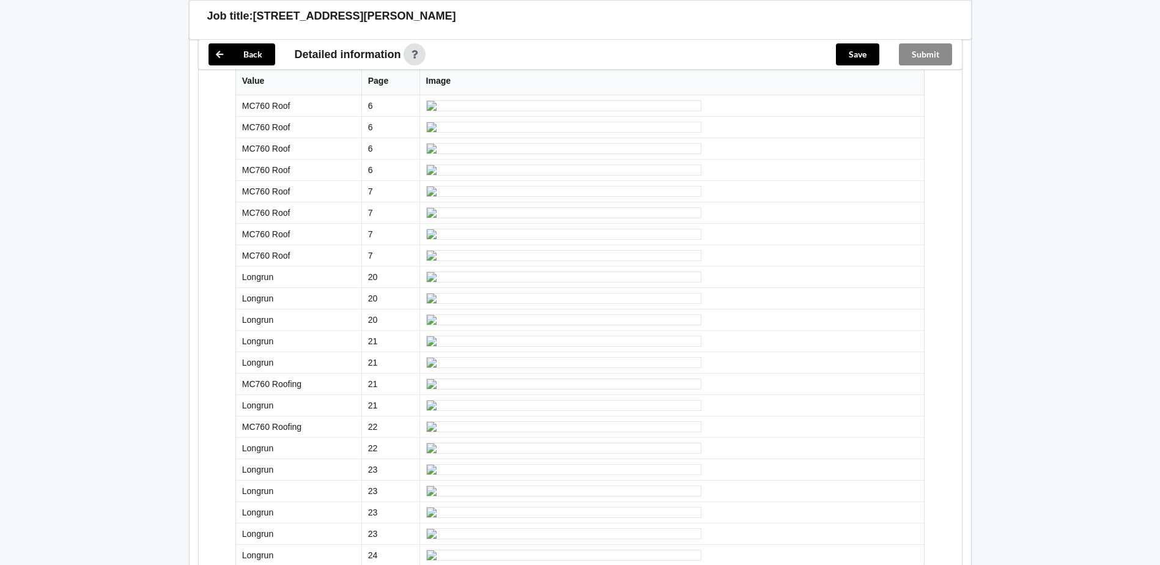
scroll to position [611, 0]
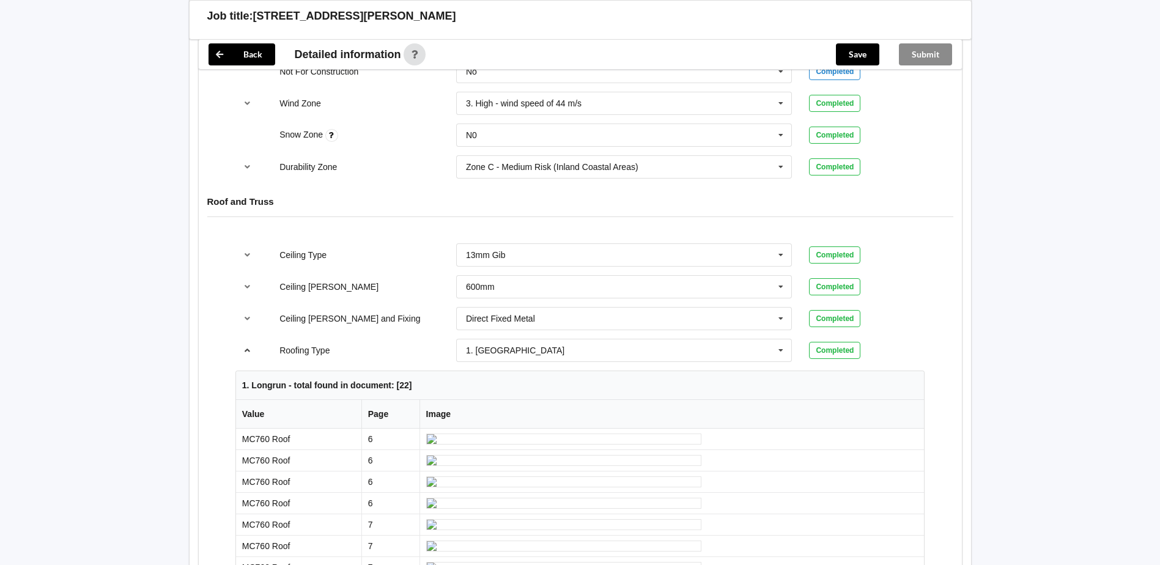
click at [249, 349] on icon "reference-toggle" at bounding box center [247, 349] width 10 height 7
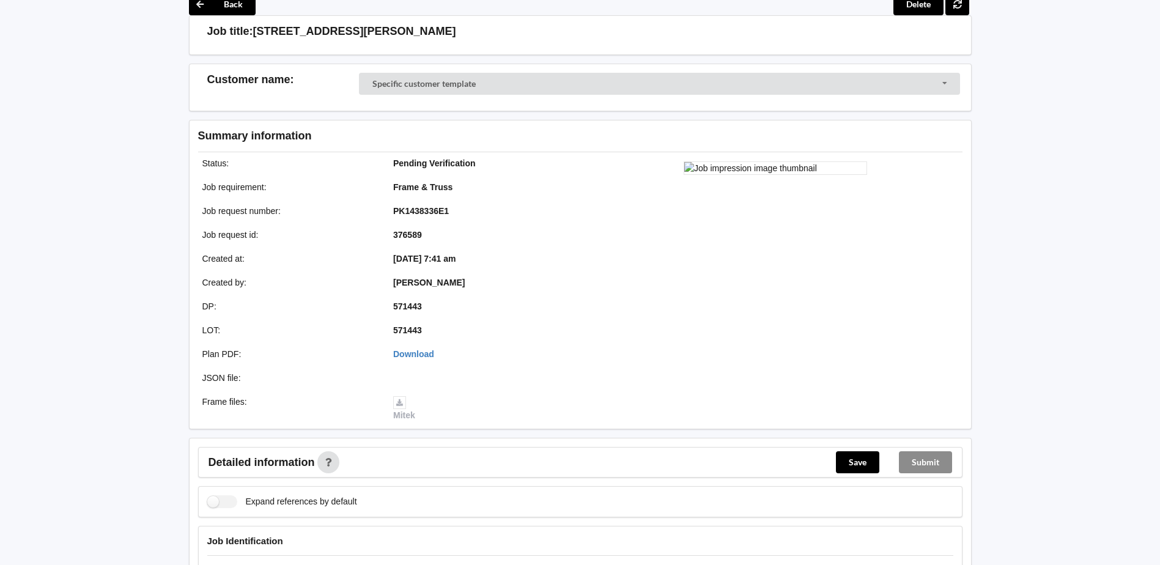
scroll to position [0, 0]
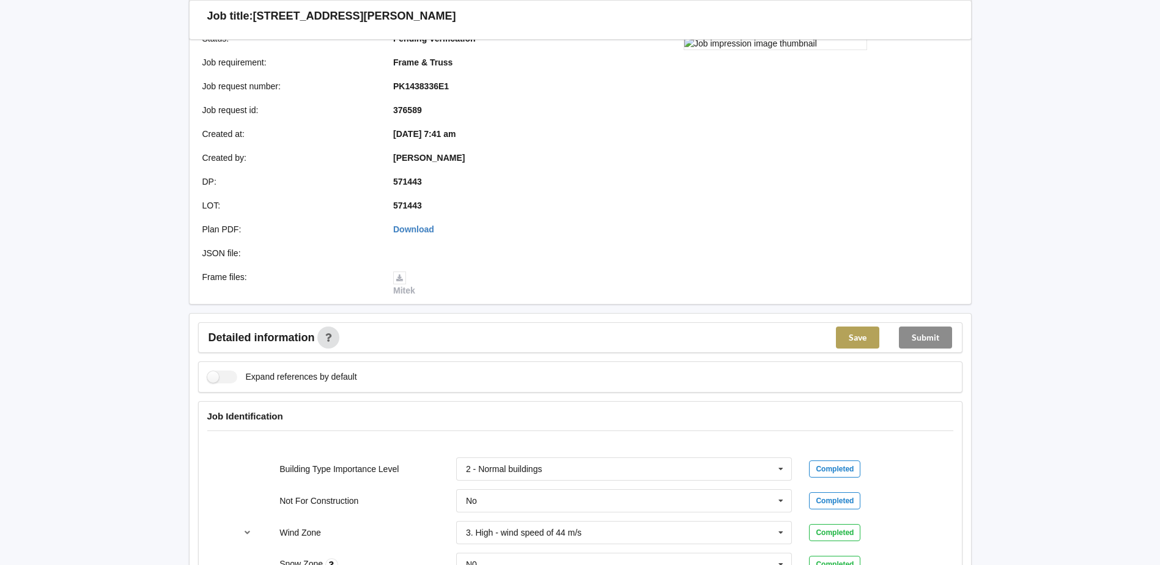
click at [851, 341] on button "Save" at bounding box center [857, 337] width 43 height 22
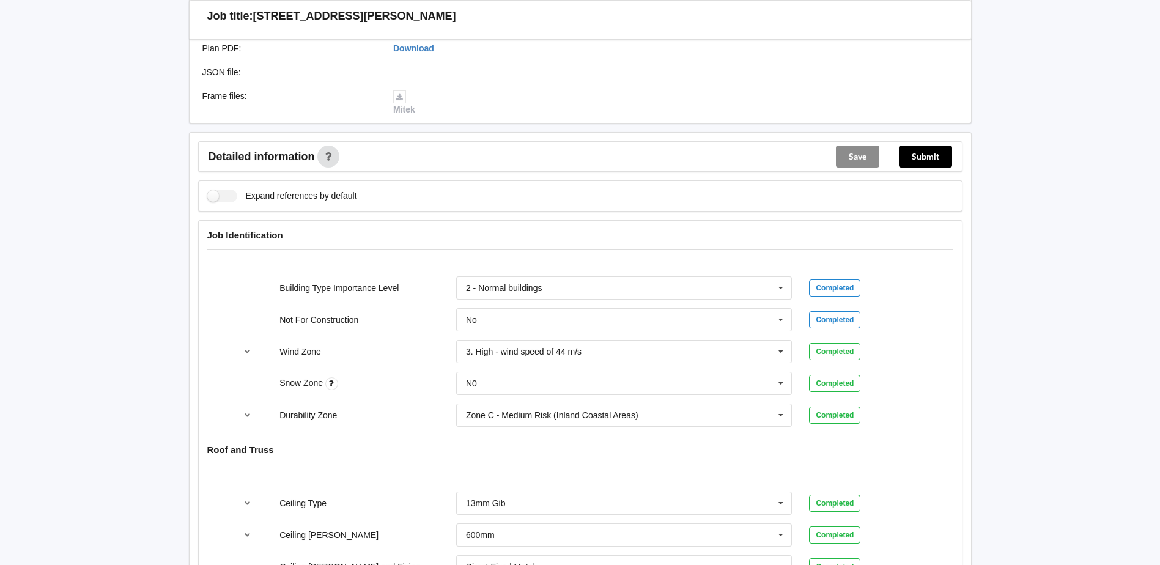
scroll to position [187, 0]
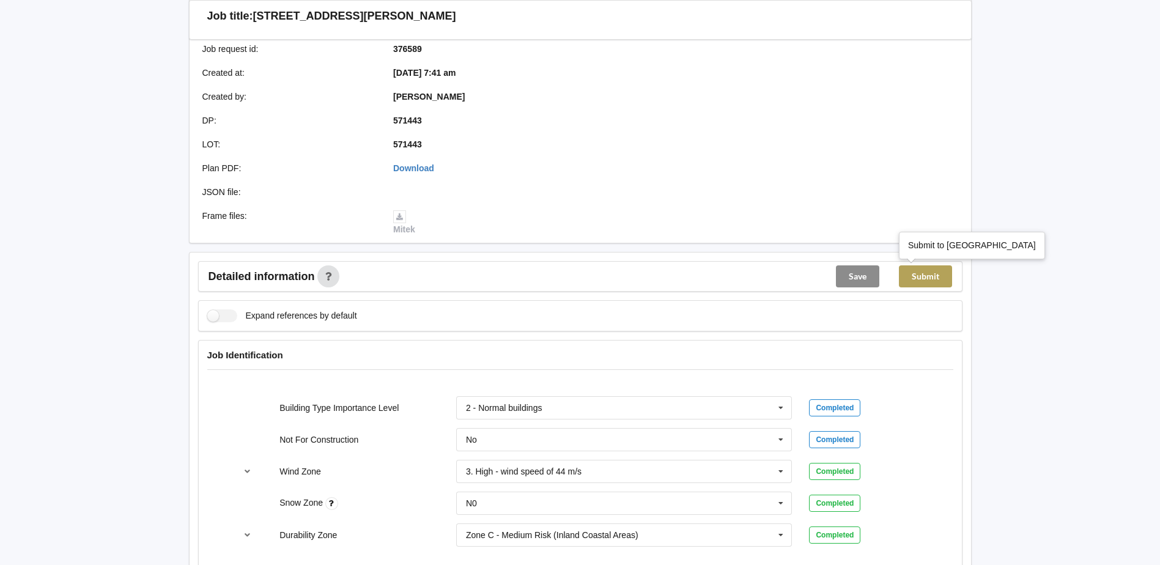
click at [935, 275] on button "Submit" at bounding box center [925, 276] width 53 height 22
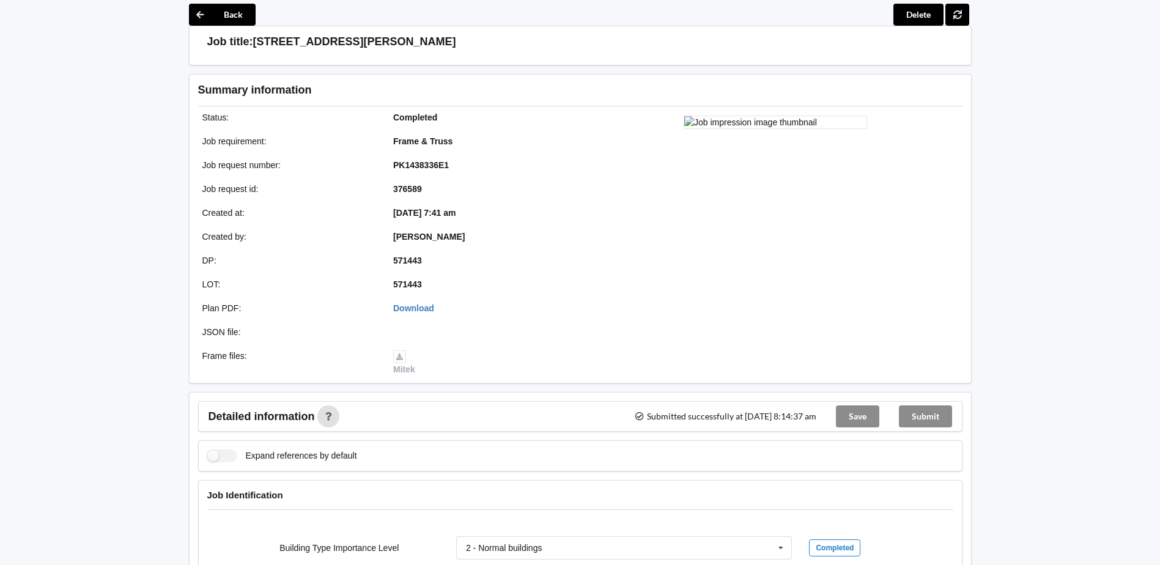
scroll to position [0, 0]
